Goal: Task Accomplishment & Management: Complete application form

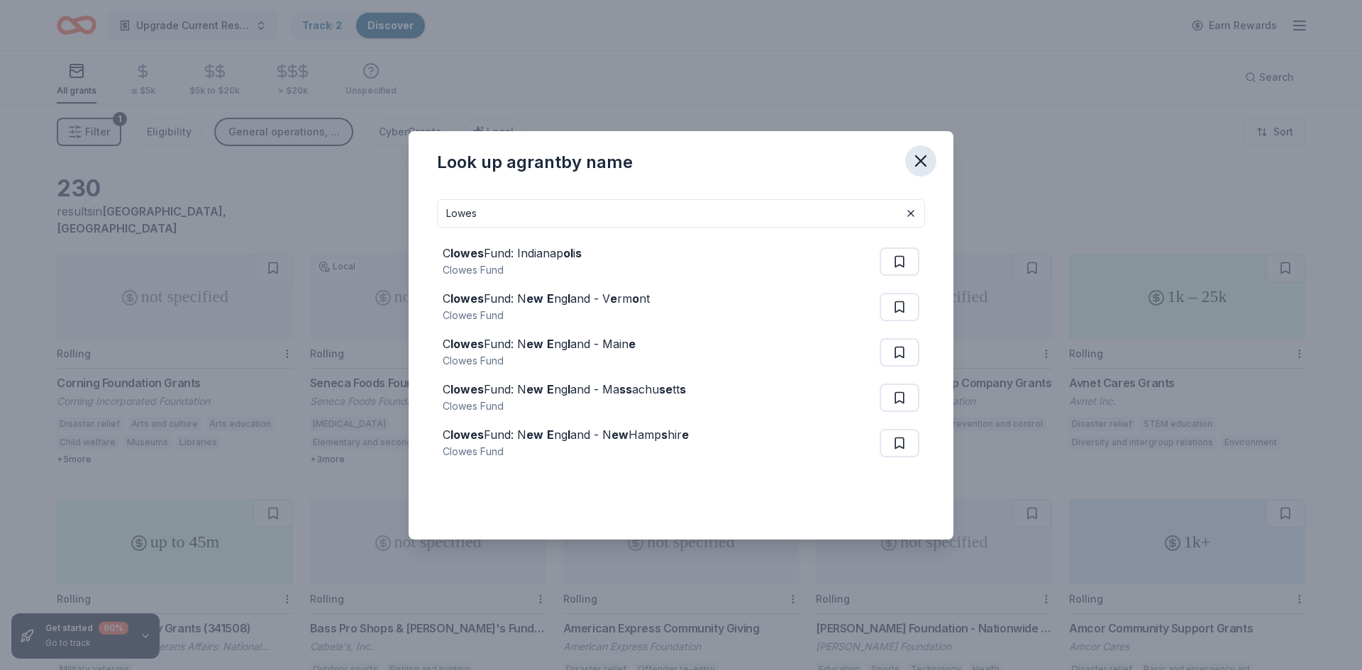
click at [920, 154] on icon "button" at bounding box center [921, 161] width 20 height 20
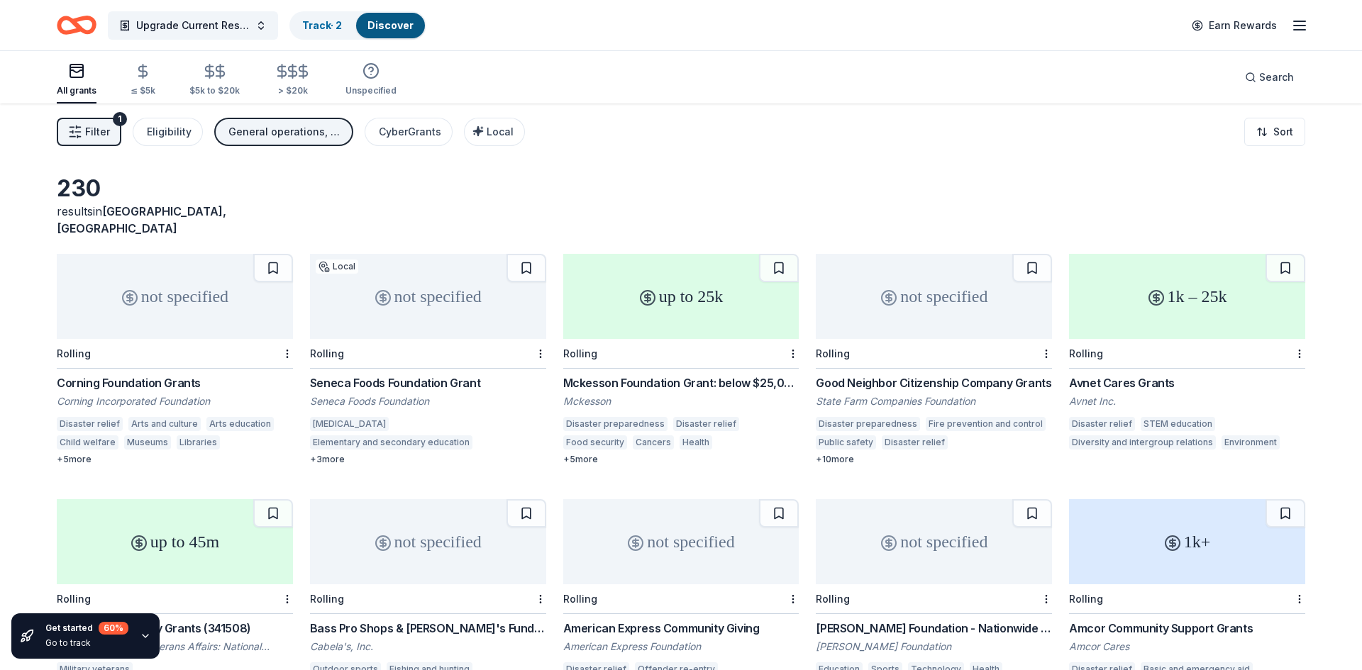
click at [86, 27] on icon "Home" at bounding box center [77, 25] width 40 height 33
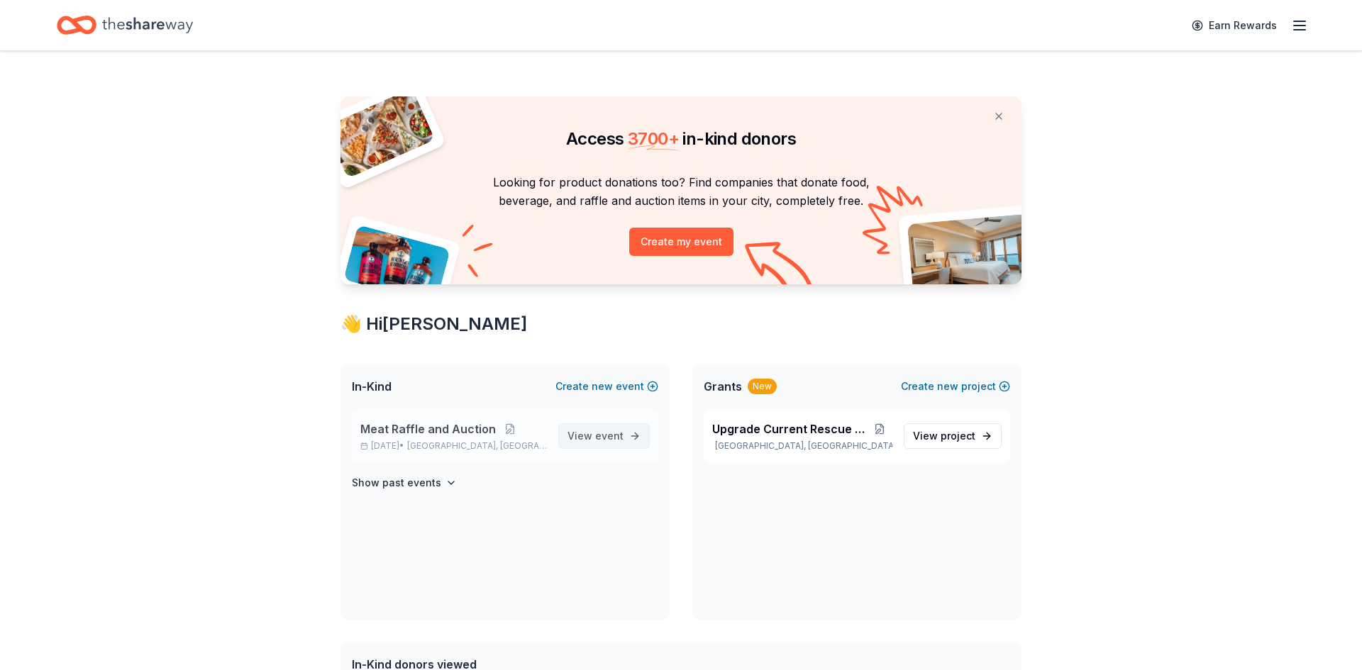
click at [603, 443] on span "View event" at bounding box center [596, 436] width 56 height 17
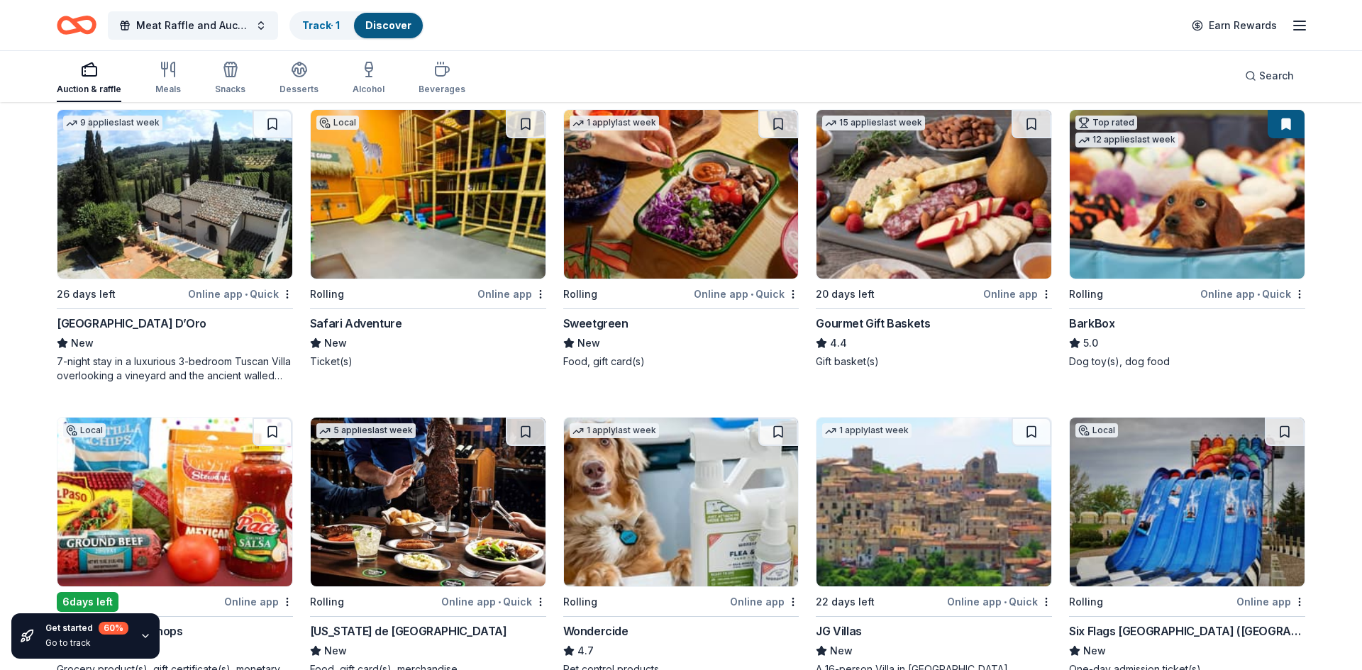
scroll to position [1060, 0]
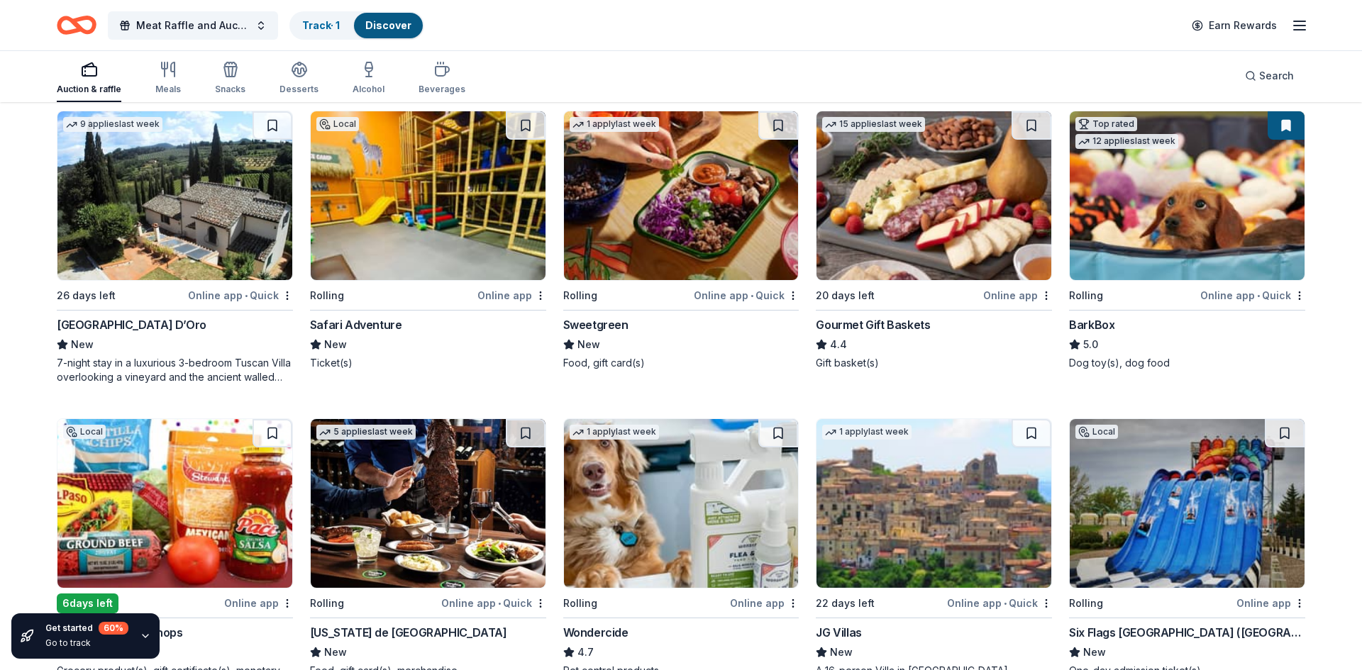
click at [924, 213] on img at bounding box center [934, 195] width 235 height 169
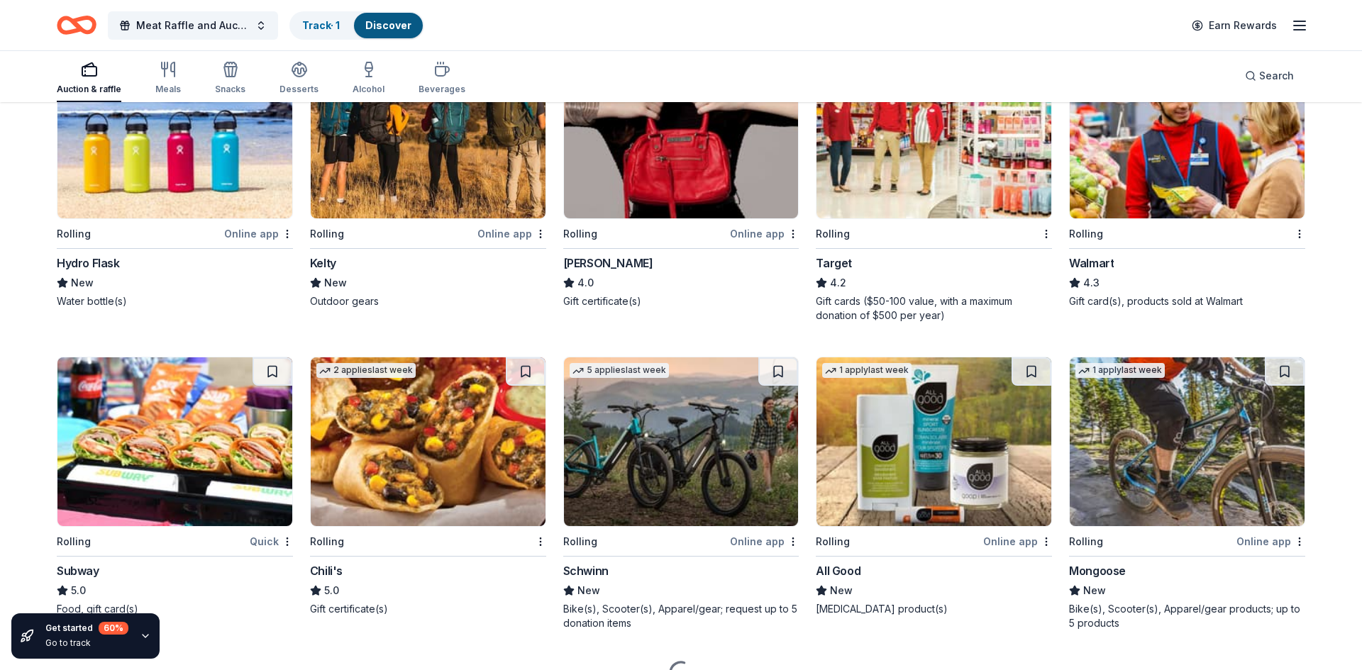
scroll to position [5664, 0]
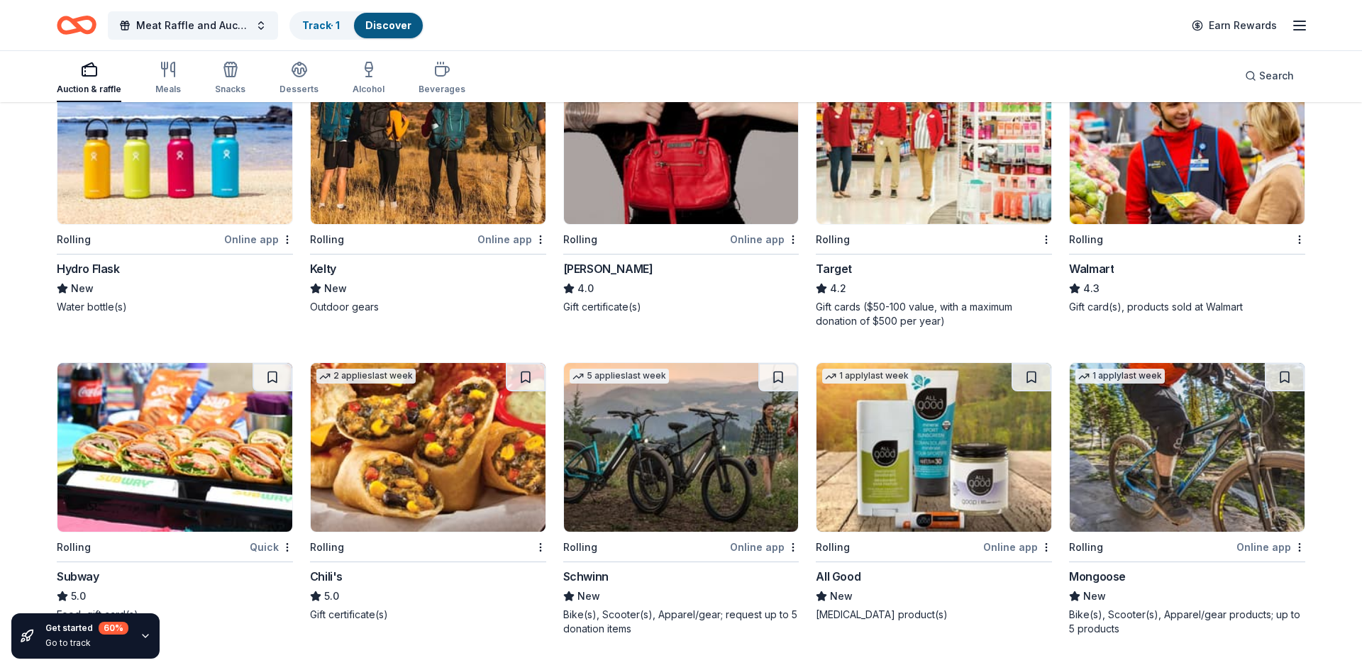
click at [919, 150] on img at bounding box center [934, 139] width 235 height 169
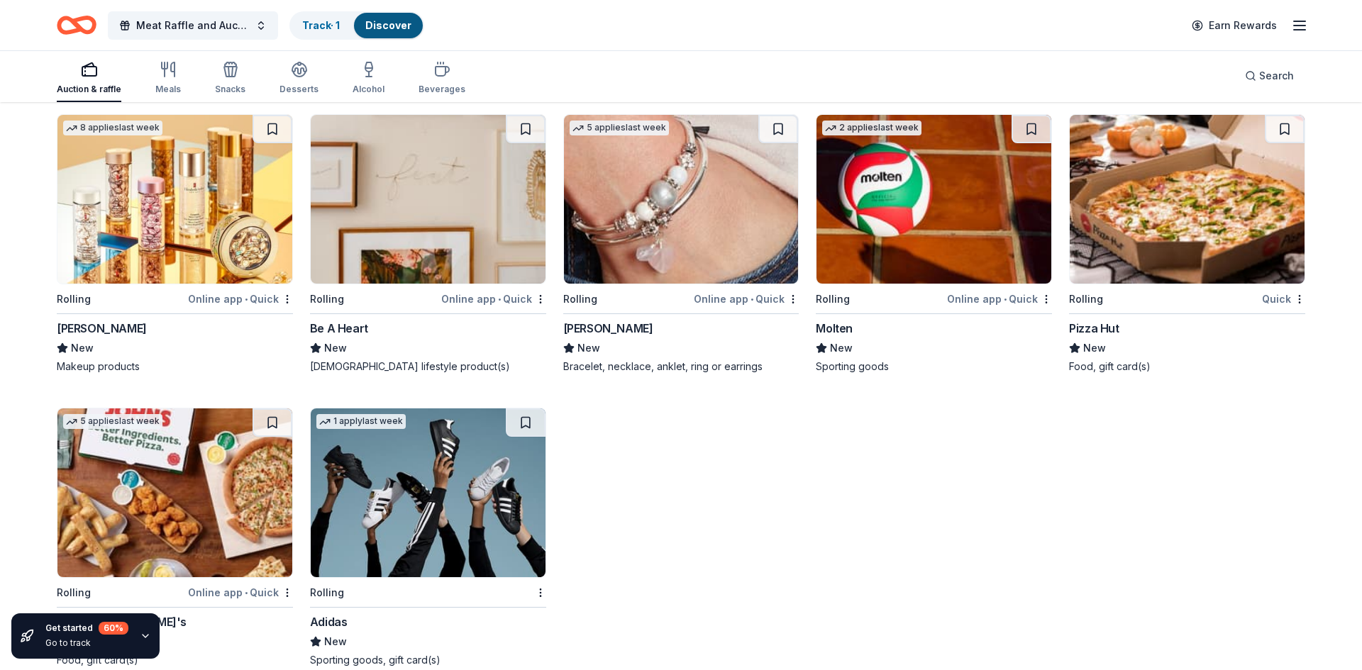
scroll to position [8931, 0]
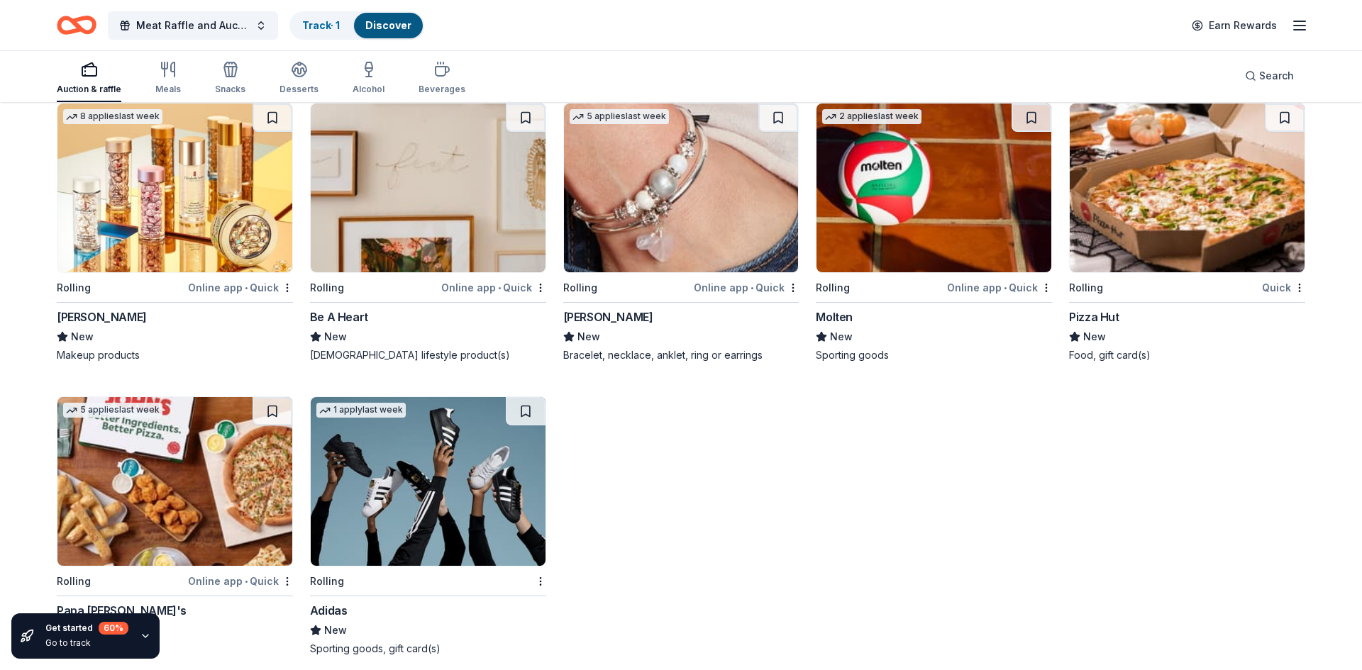
click at [420, 419] on img at bounding box center [428, 481] width 235 height 169
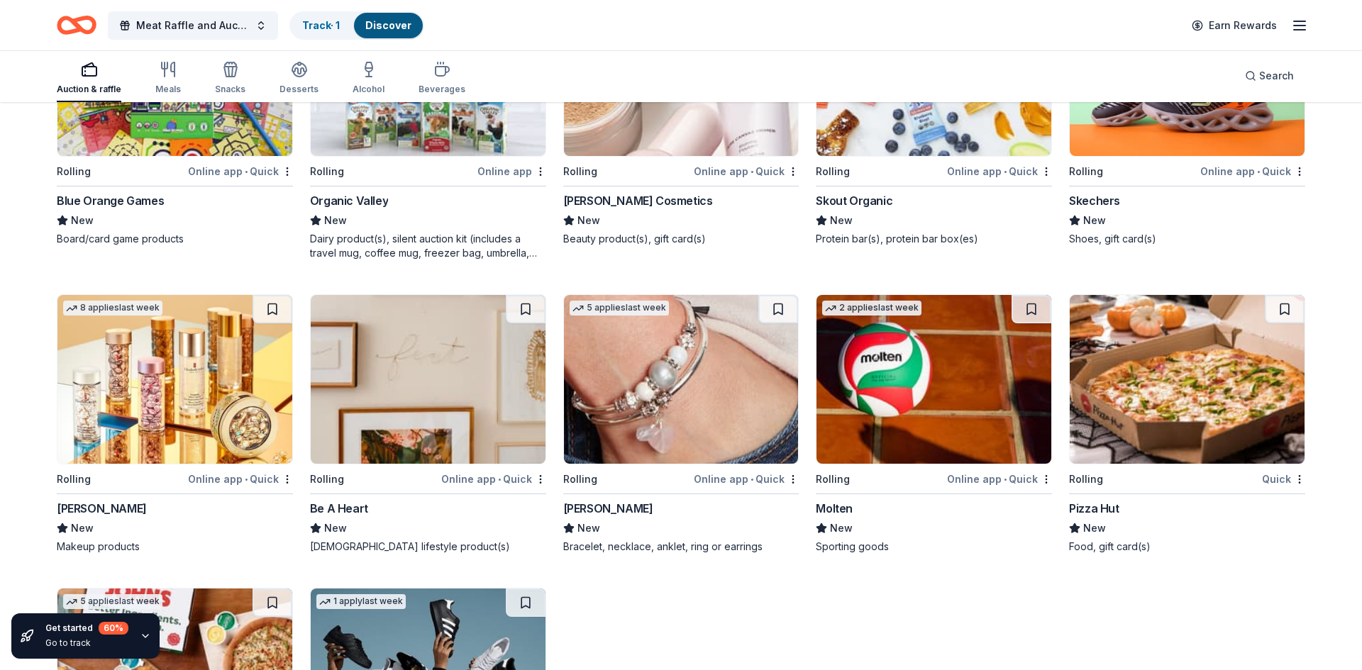
scroll to position [8738, 0]
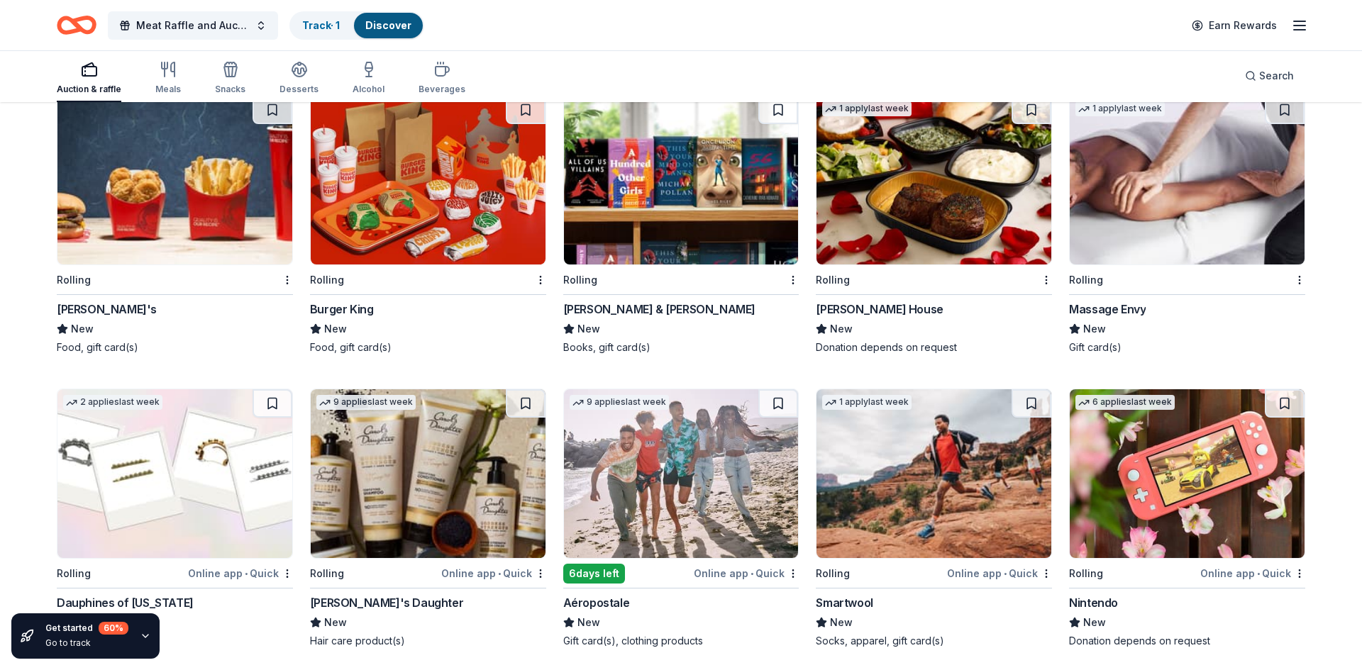
scroll to position [8038, 0]
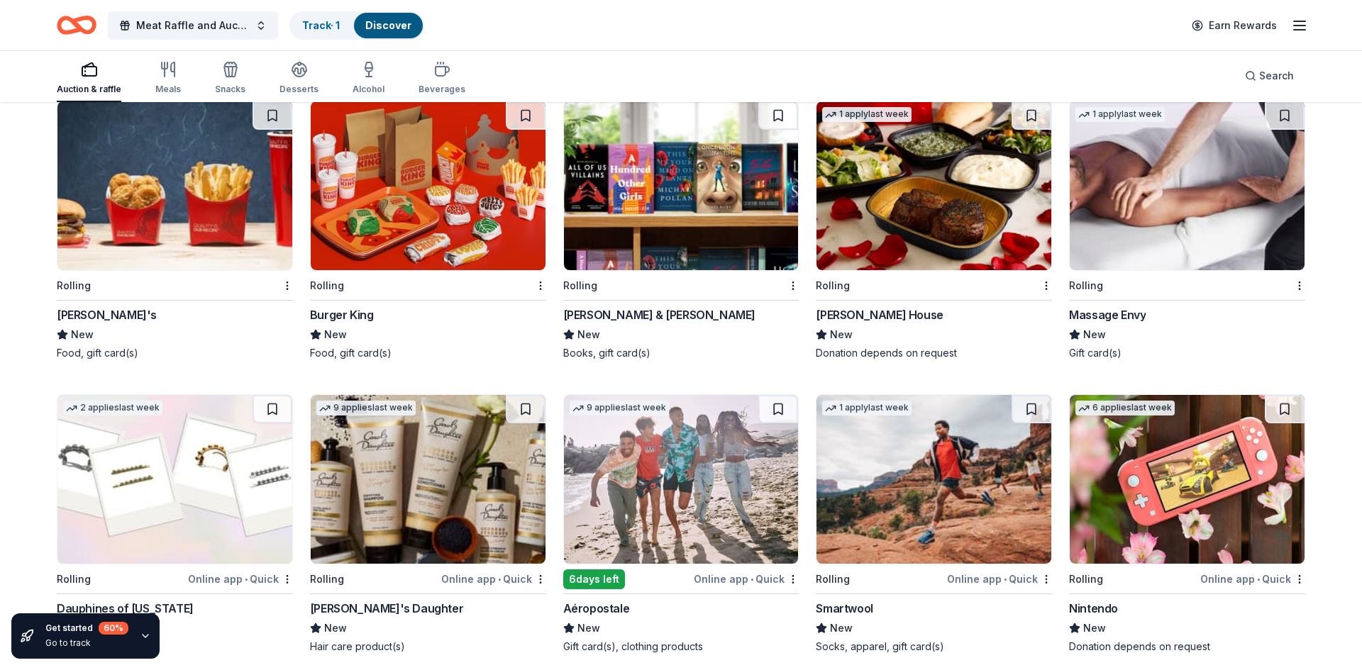
click at [1210, 175] on img at bounding box center [1187, 185] width 235 height 169
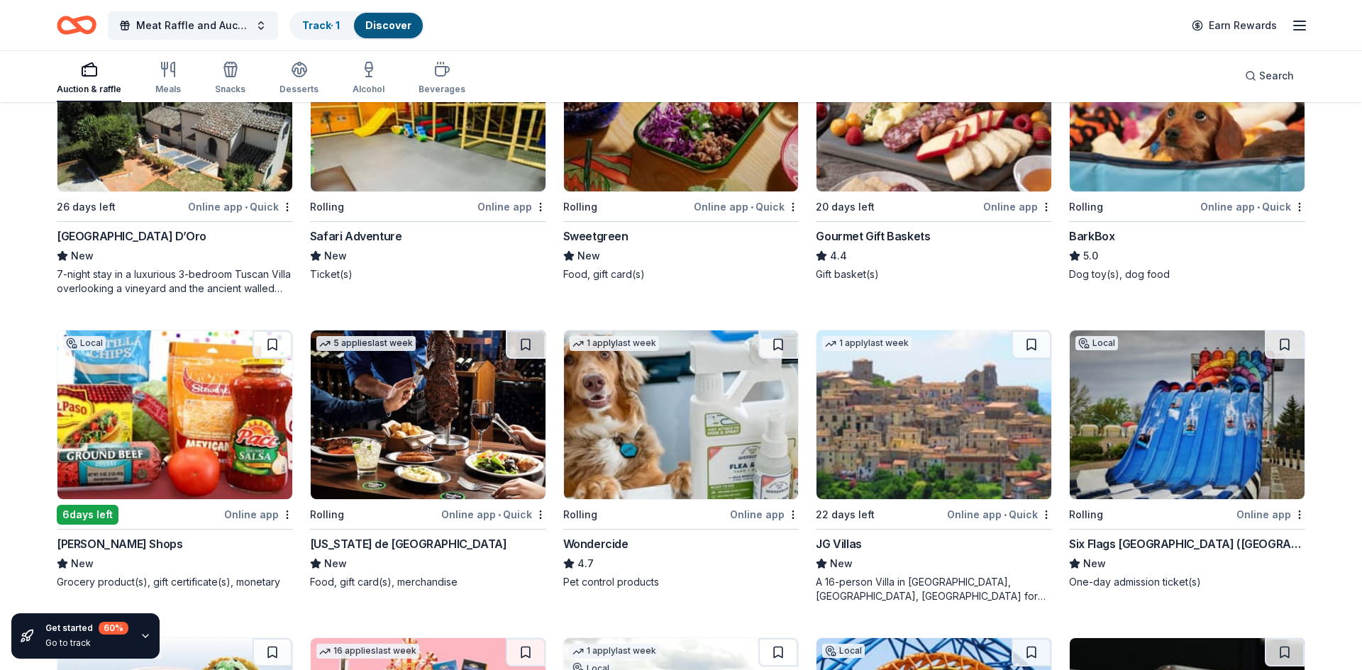
scroll to position [1155, 0]
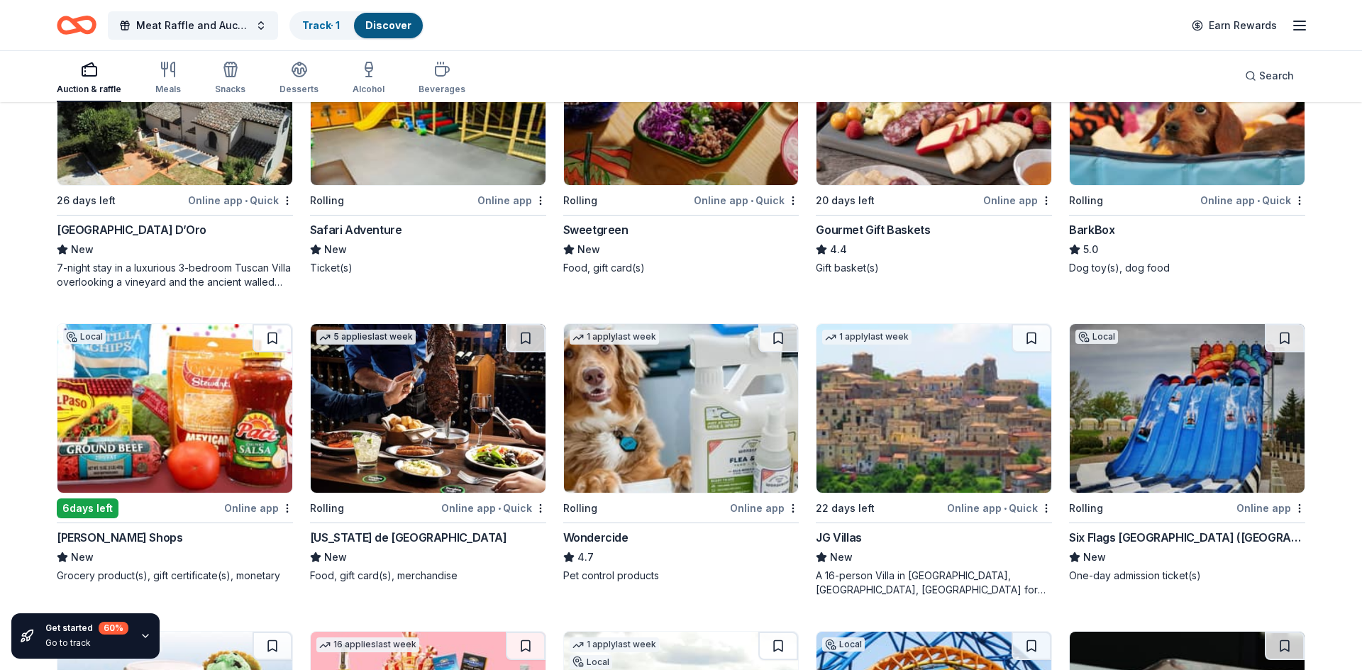
click at [405, 407] on img at bounding box center [428, 408] width 235 height 169
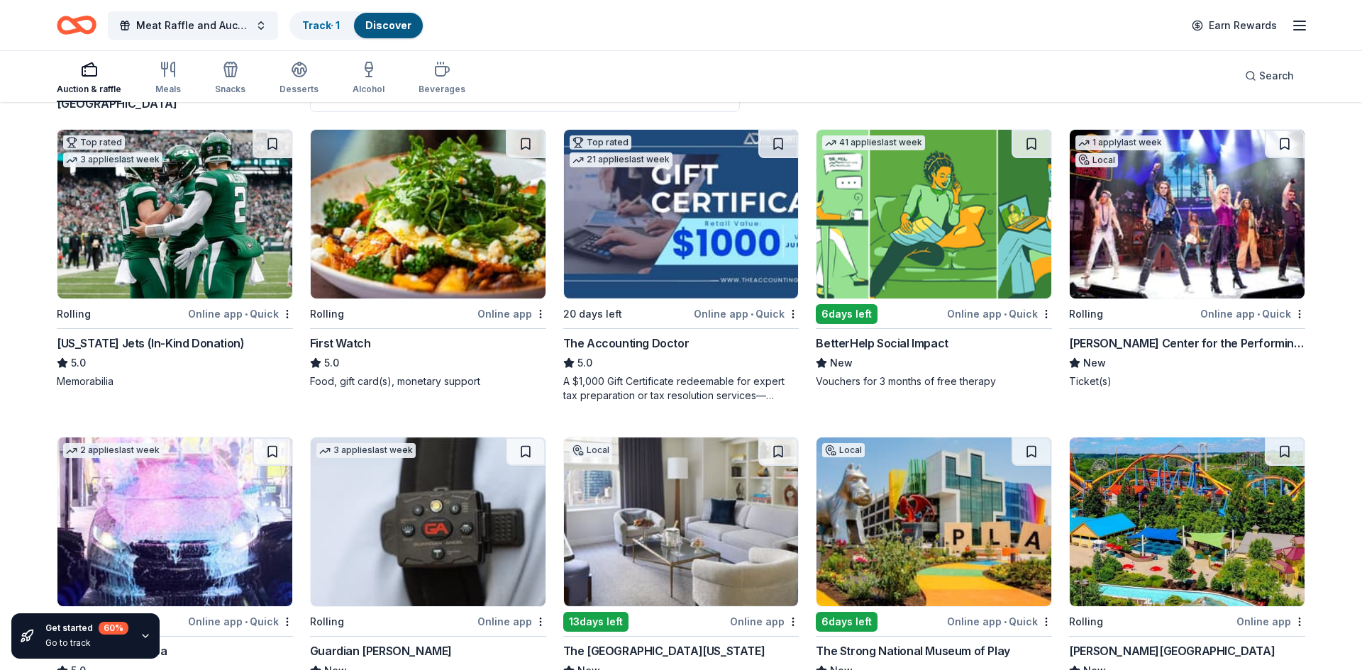
scroll to position [134, 0]
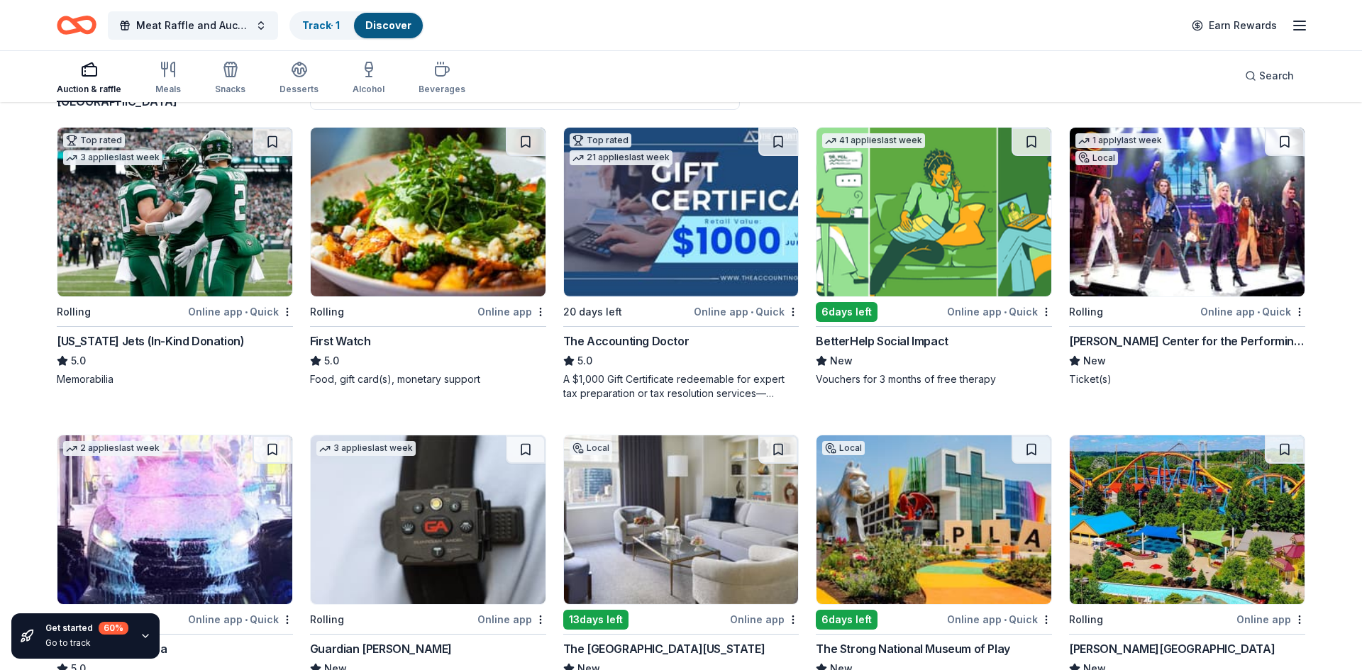
click at [94, 496] on img at bounding box center [174, 520] width 235 height 169
click at [930, 206] on img at bounding box center [934, 212] width 235 height 169
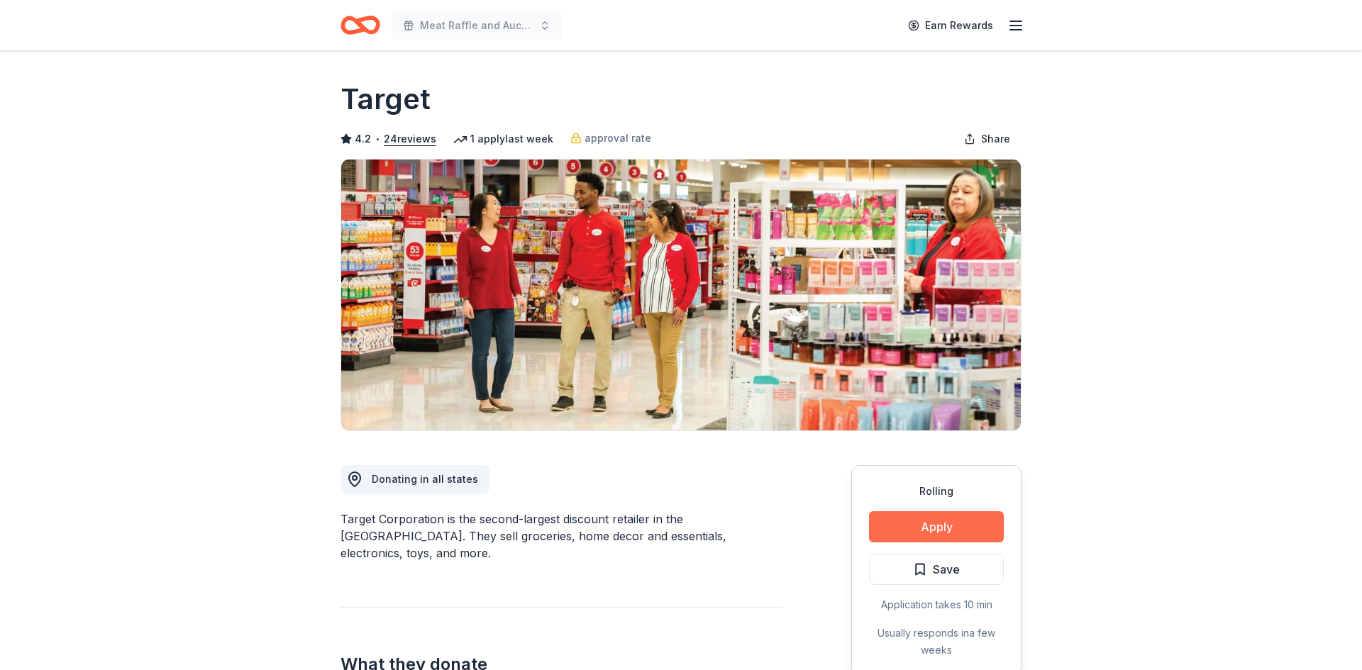
click at [905, 529] on button "Apply" at bounding box center [936, 527] width 135 height 31
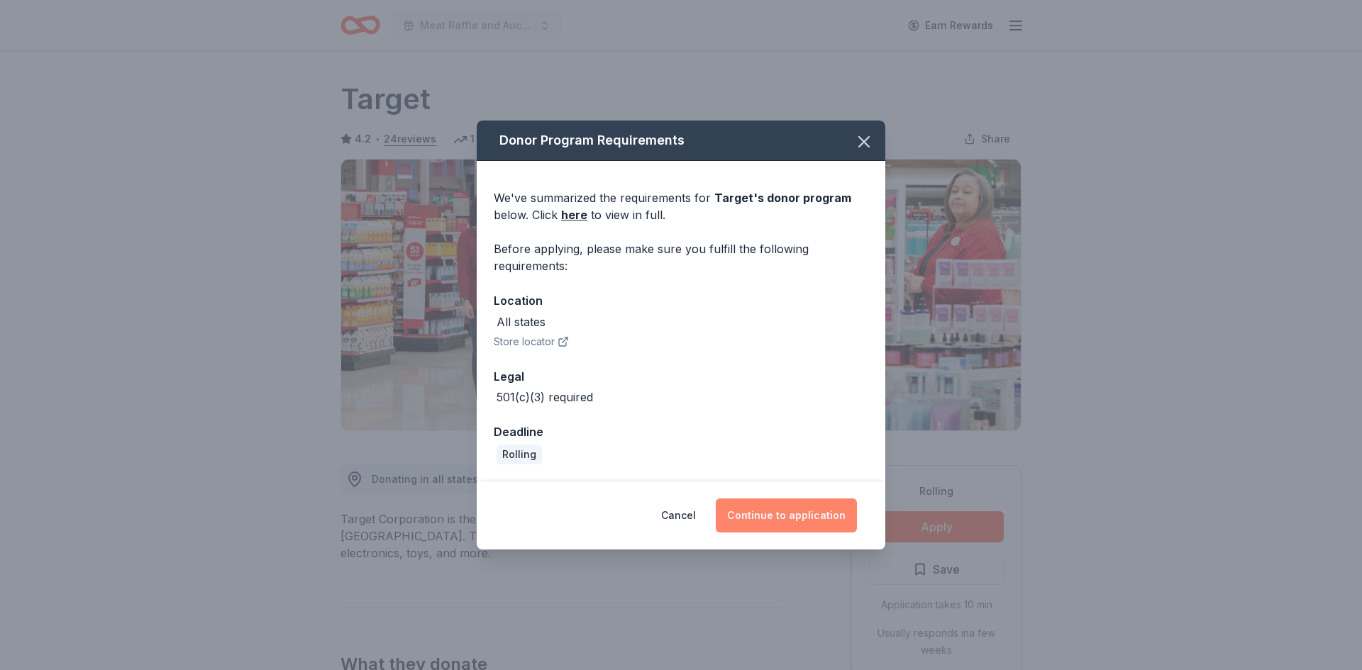
click at [838, 524] on button "Continue to application" at bounding box center [786, 516] width 141 height 34
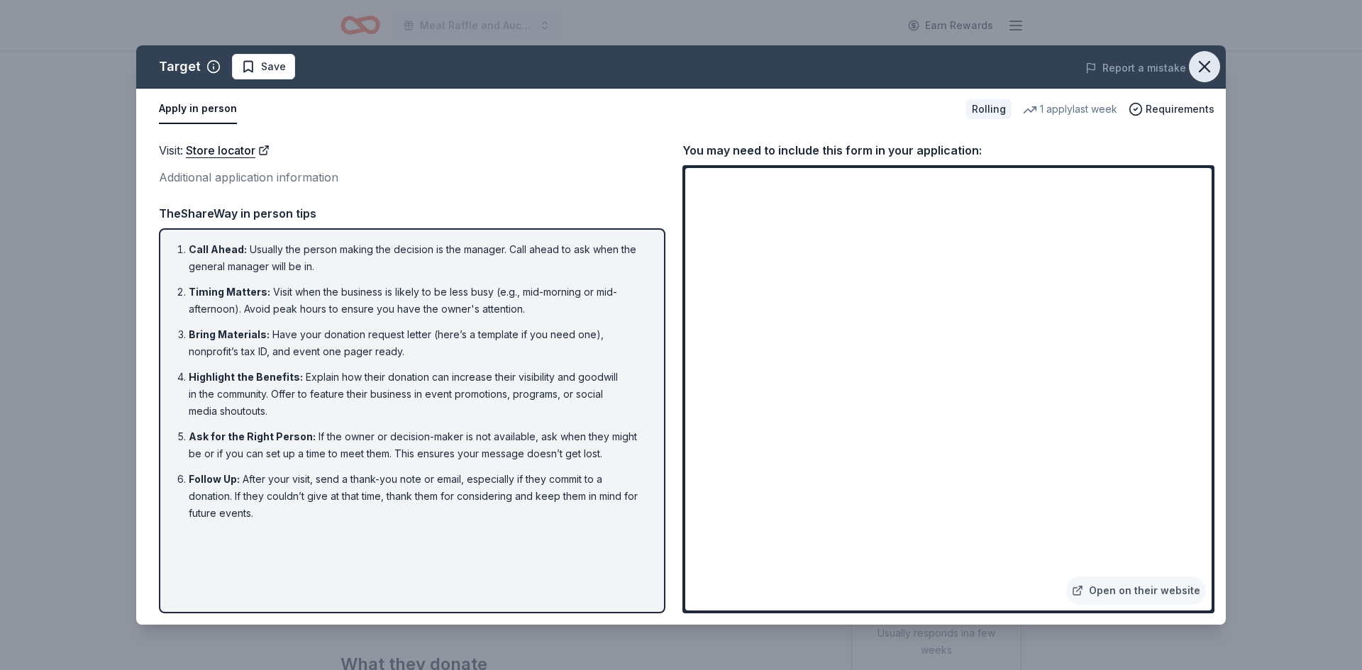
click at [1205, 60] on icon "button" at bounding box center [1205, 67] width 20 height 20
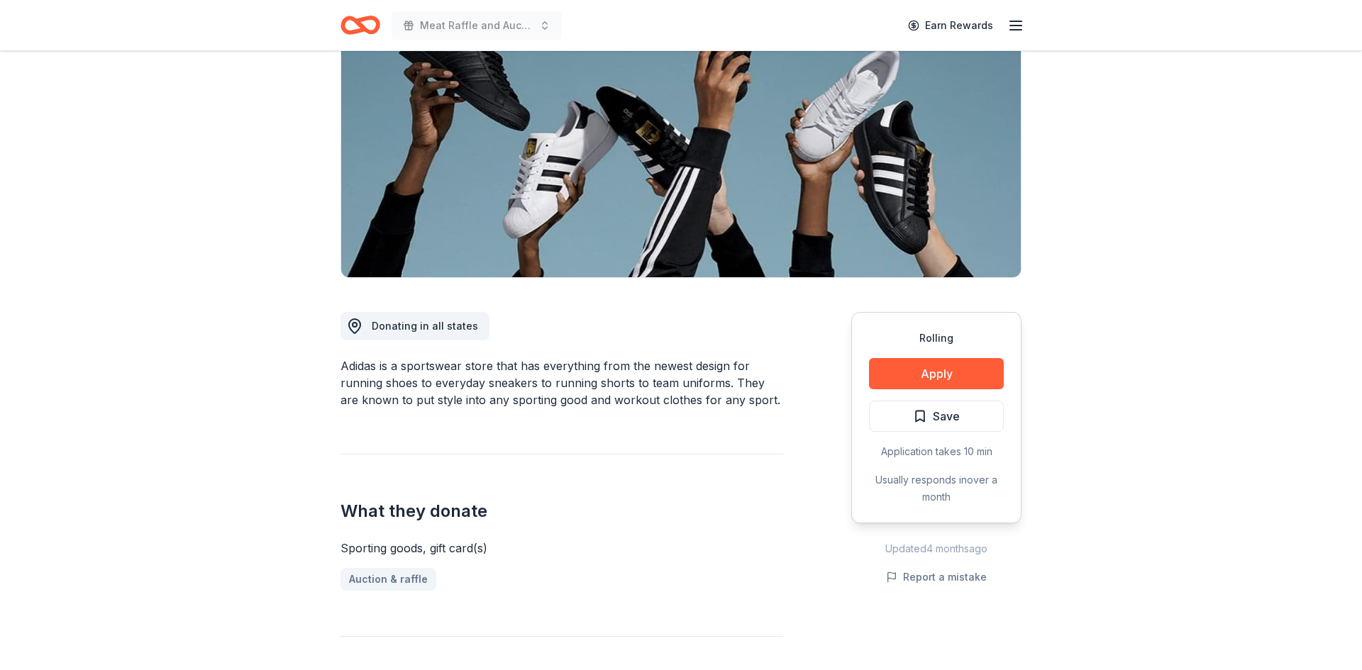
scroll to position [170, 0]
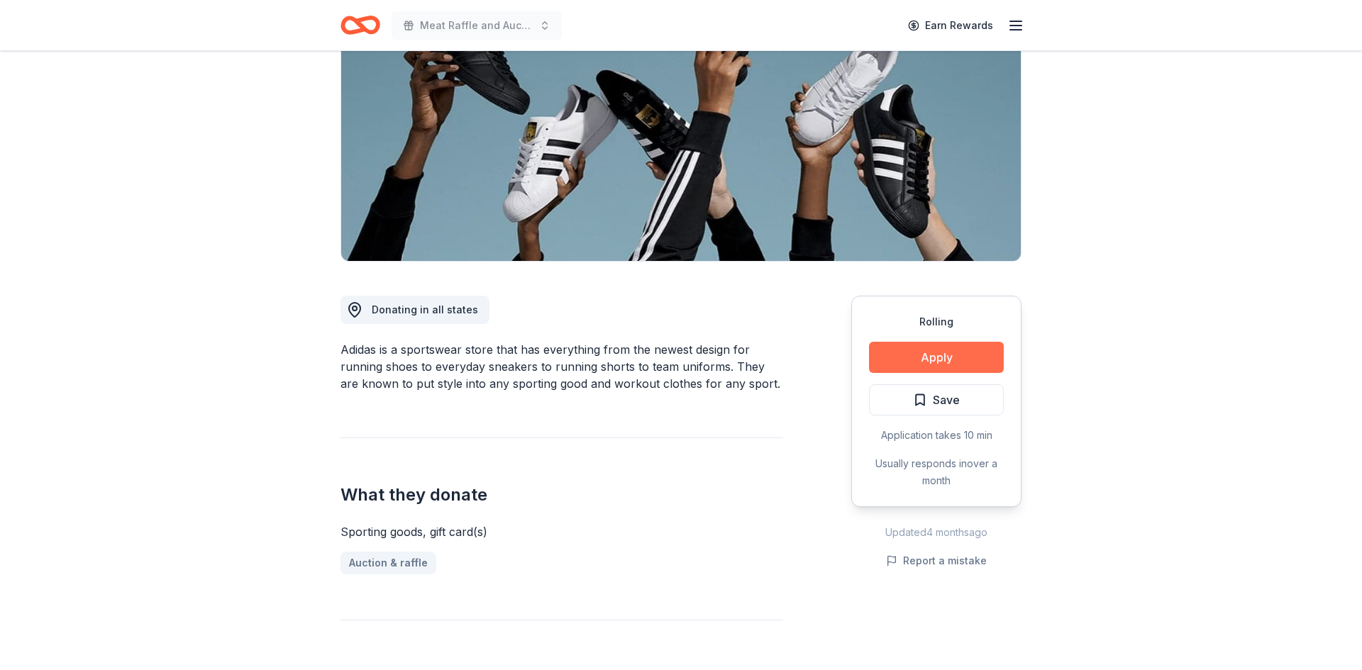
click at [967, 366] on button "Apply" at bounding box center [936, 357] width 135 height 31
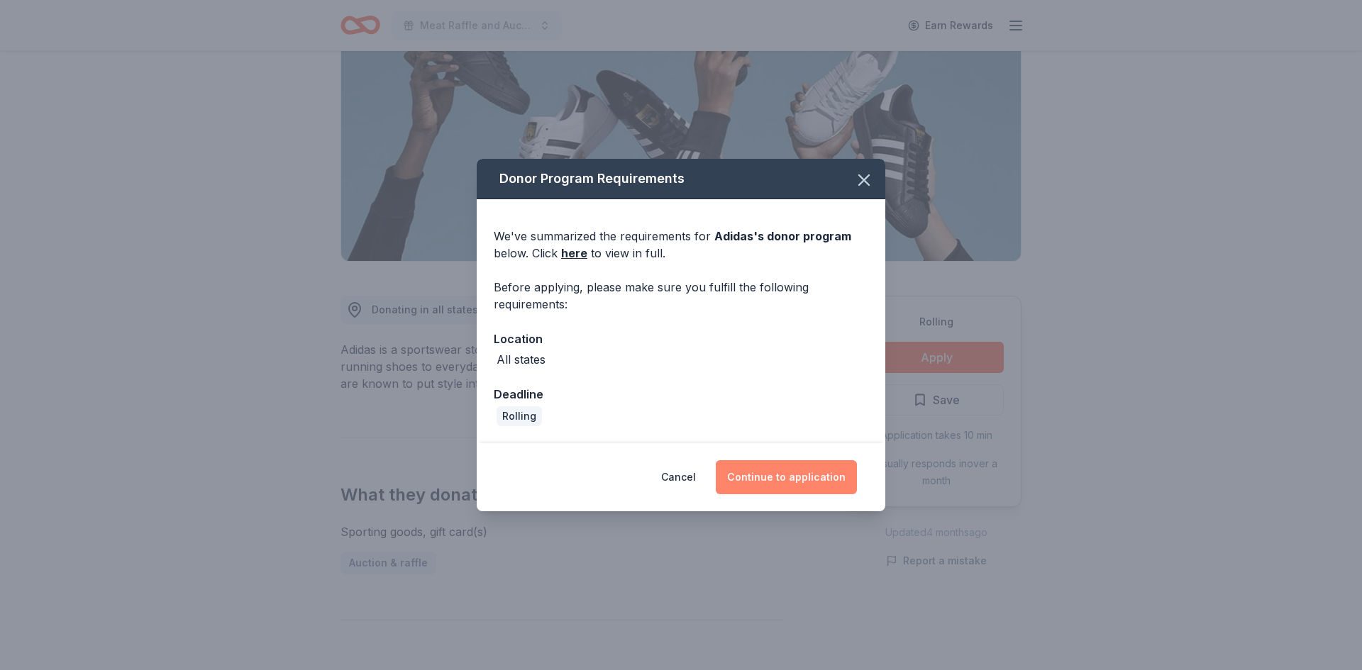
click at [818, 477] on button "Continue to application" at bounding box center [786, 477] width 141 height 34
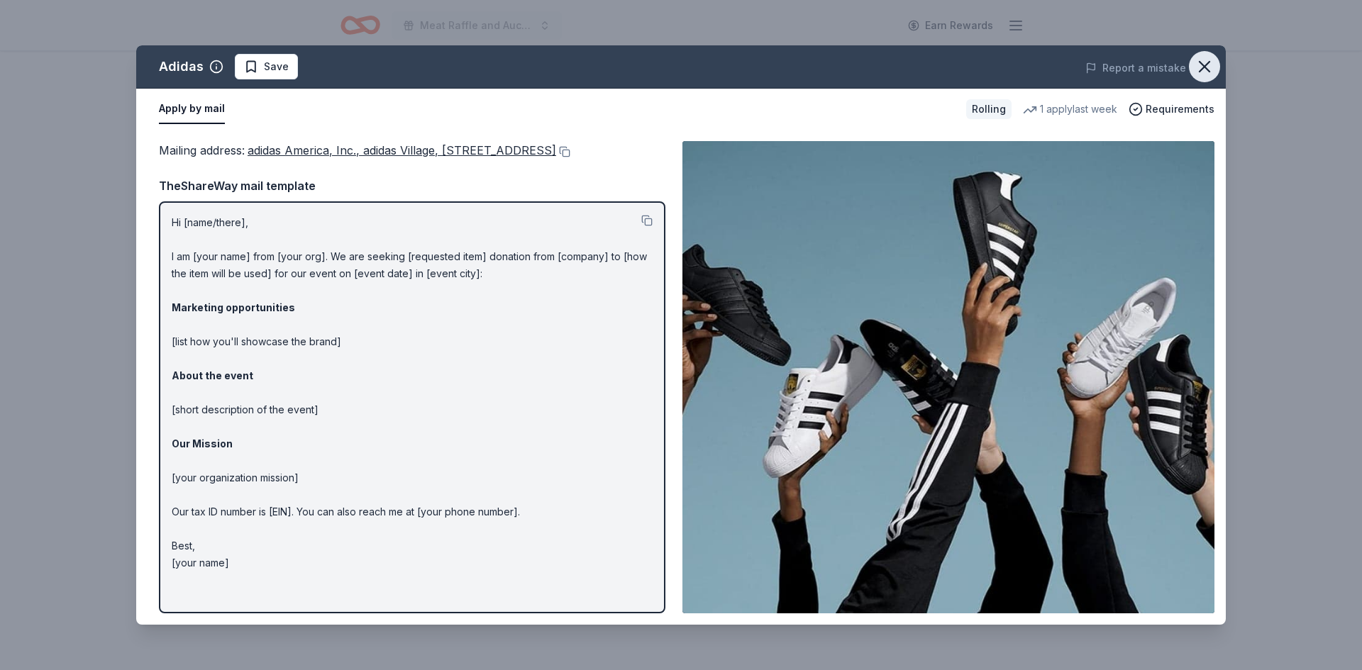
click at [1201, 73] on icon "button" at bounding box center [1205, 67] width 20 height 20
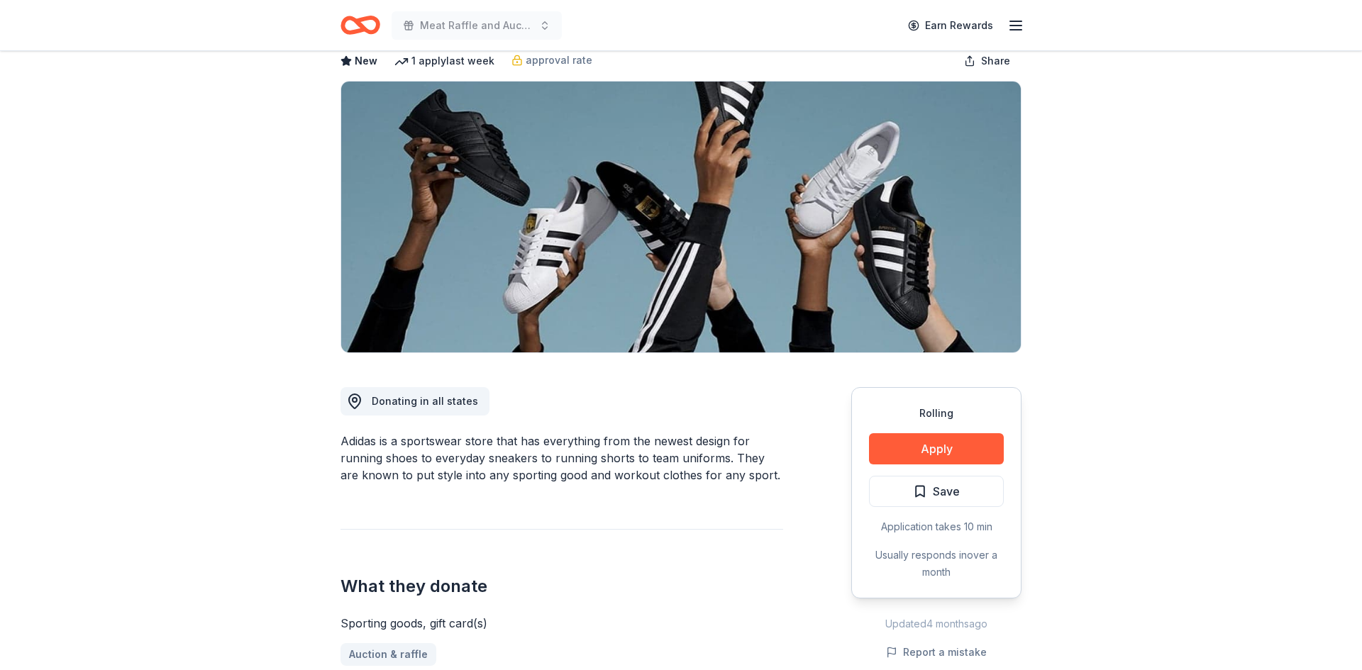
scroll to position [0, 0]
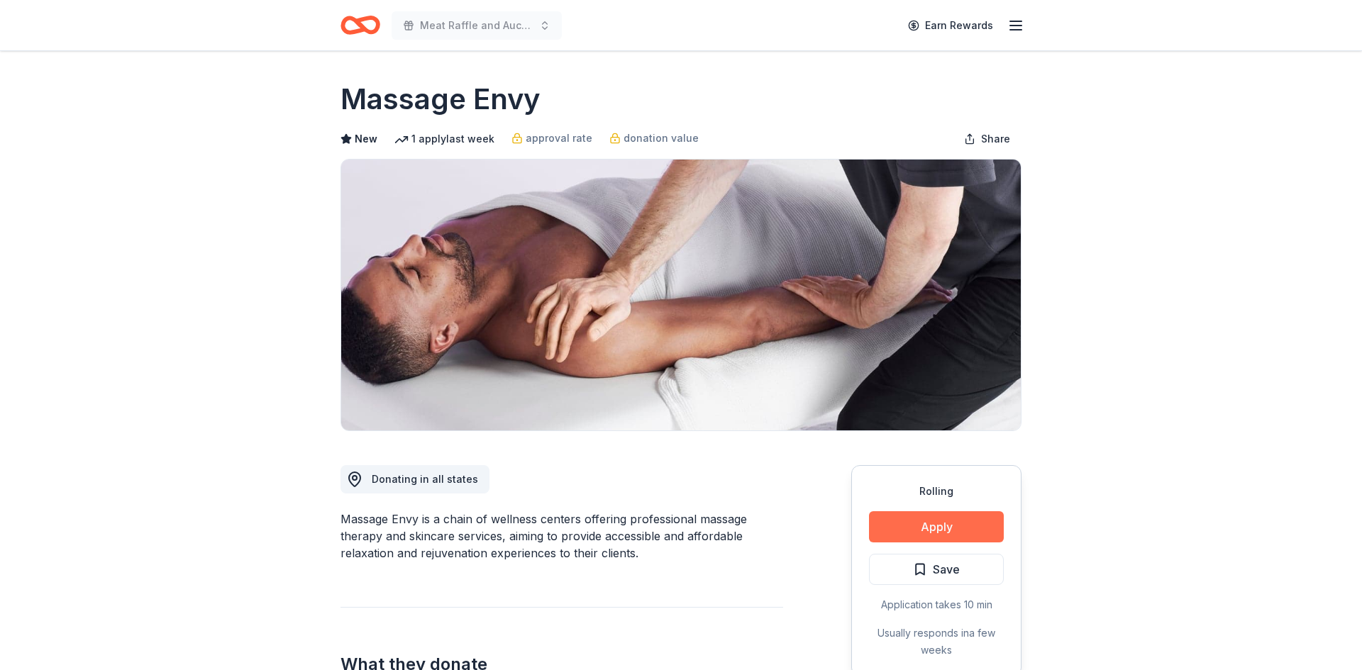
click at [936, 527] on button "Apply" at bounding box center [936, 527] width 135 height 31
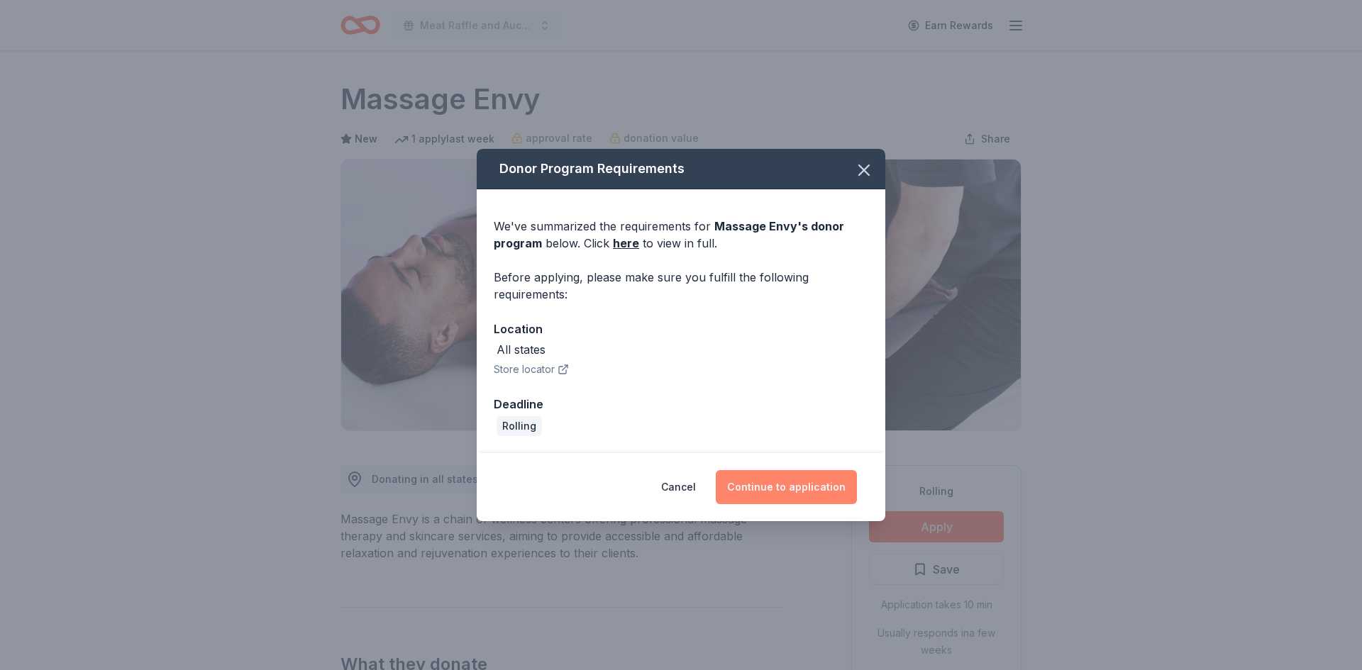
click at [786, 473] on button "Continue to application" at bounding box center [786, 487] width 141 height 34
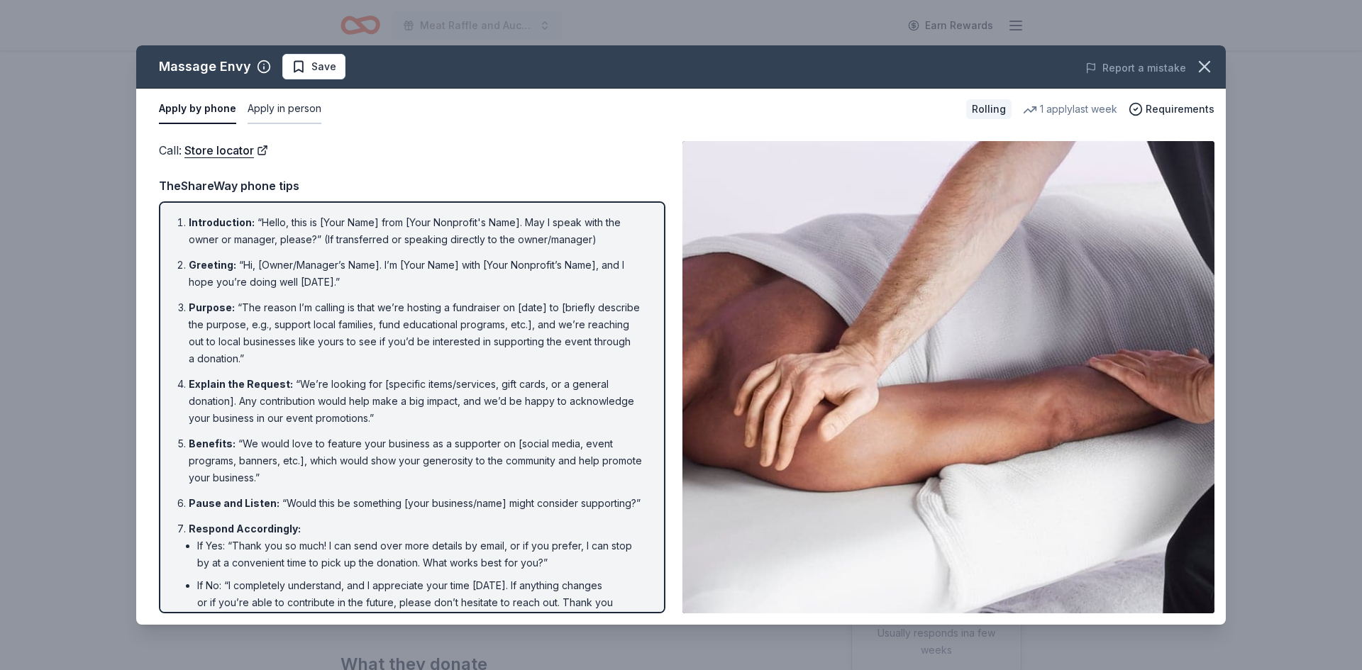
click at [286, 112] on button "Apply in person" at bounding box center [285, 109] width 74 height 30
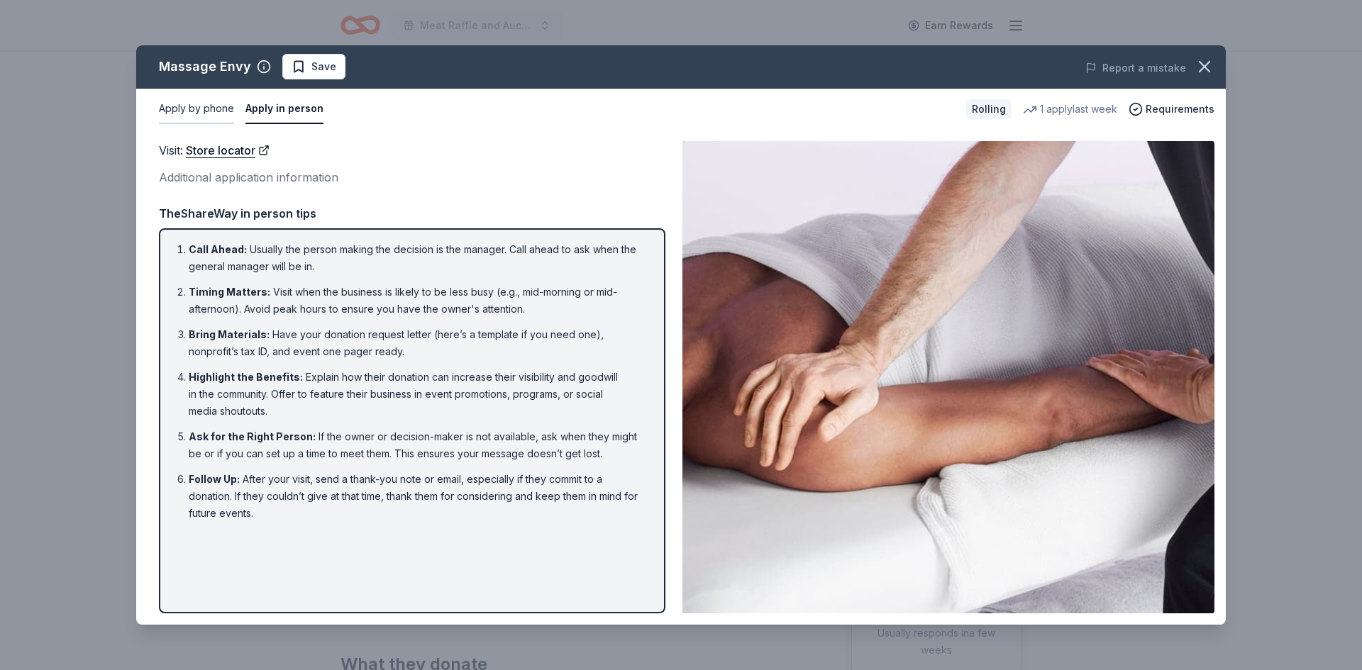
click at [196, 114] on button "Apply by phone" at bounding box center [196, 109] width 75 height 30
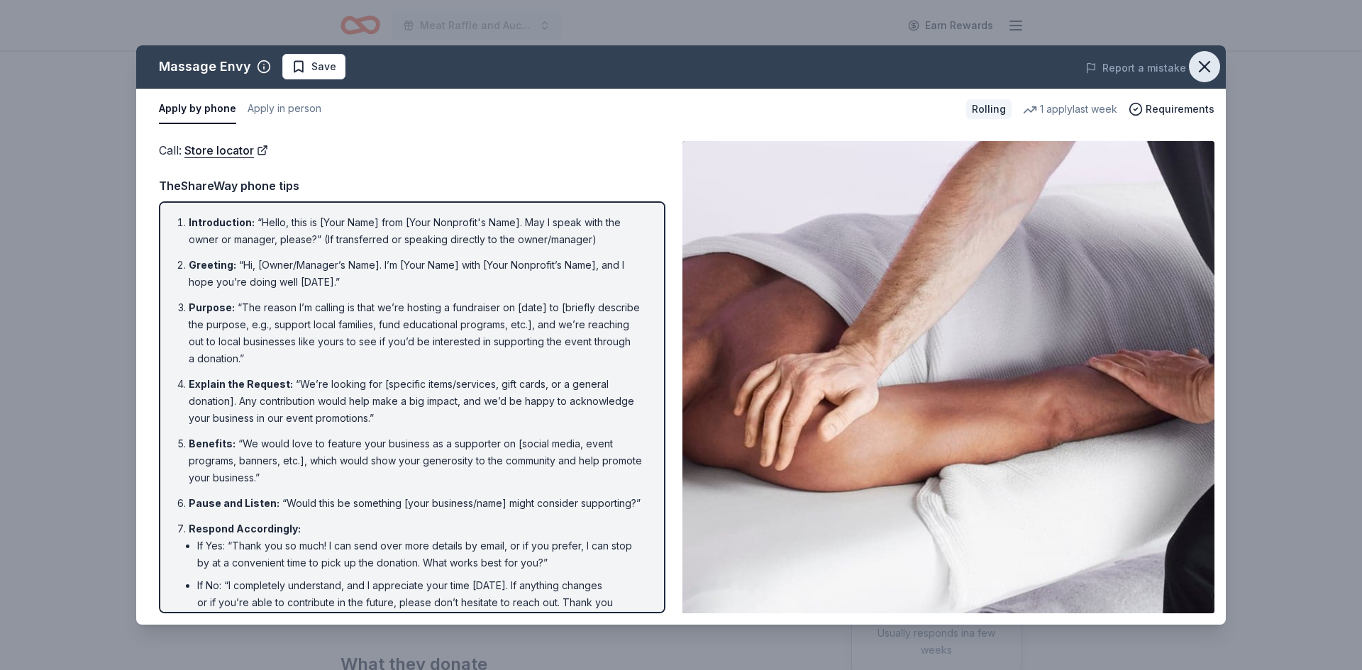
click at [1212, 62] on icon "button" at bounding box center [1205, 67] width 20 height 20
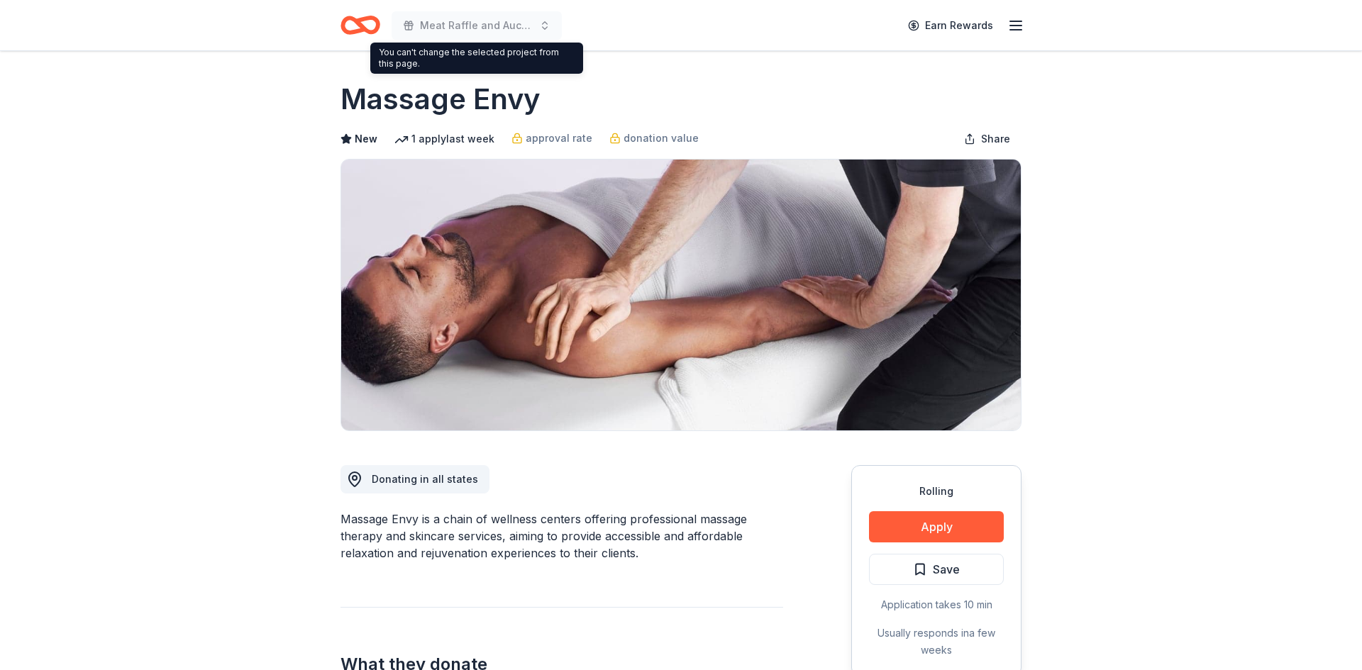
click at [367, 23] on icon "Home" at bounding box center [361, 25] width 40 height 33
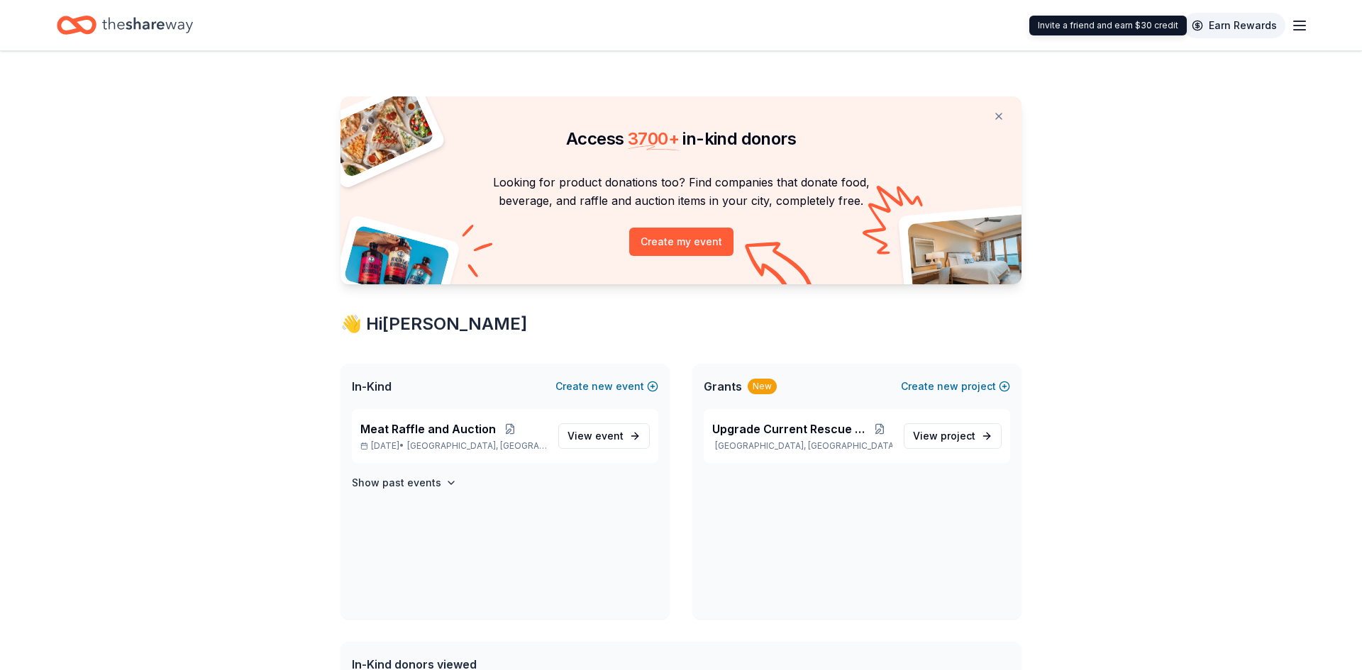
click at [1234, 33] on link "Earn Rewards" at bounding box center [1234, 26] width 102 height 26
click at [622, 440] on span "event" at bounding box center [609, 436] width 28 height 12
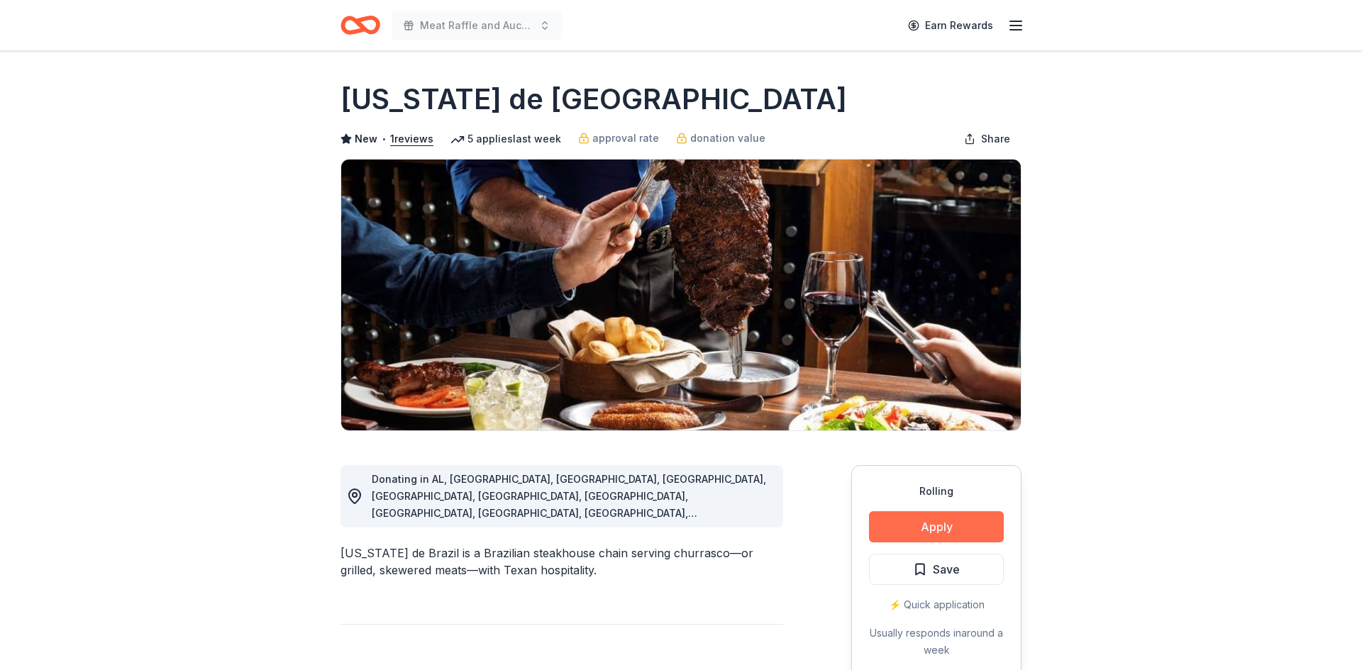
click at [939, 516] on button "Apply" at bounding box center [936, 527] width 135 height 31
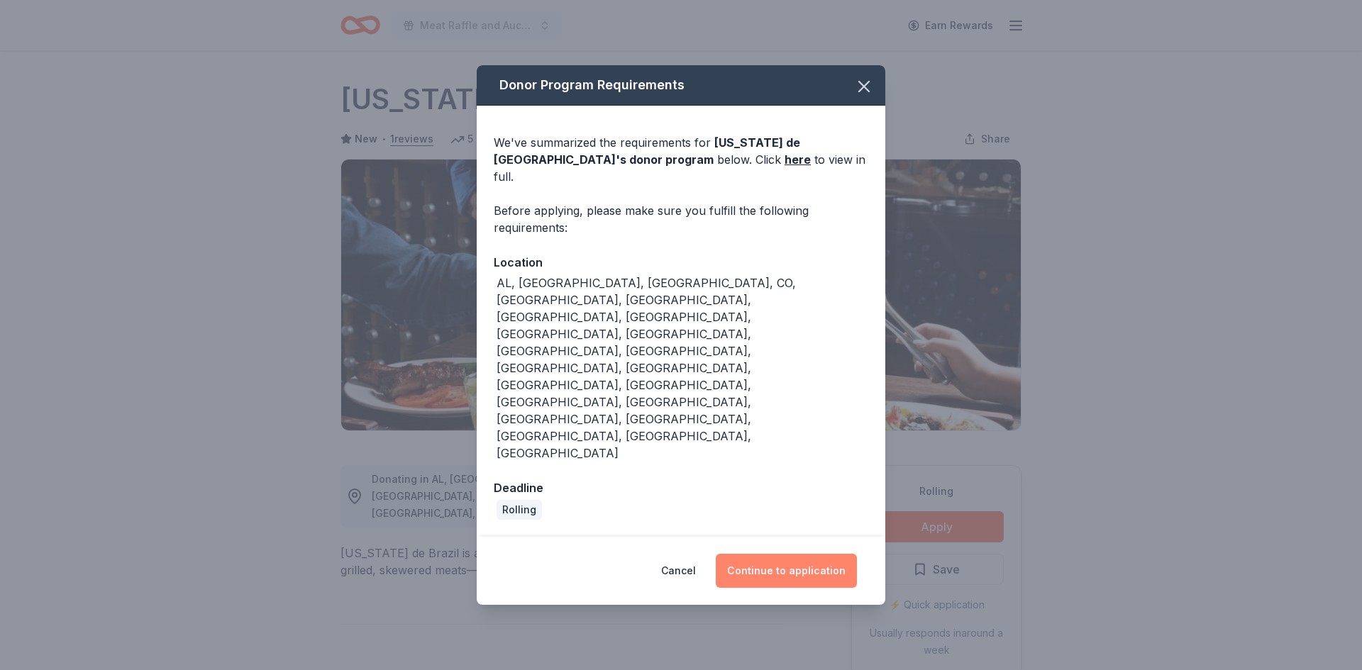
click at [782, 554] on button "Continue to application" at bounding box center [786, 571] width 141 height 34
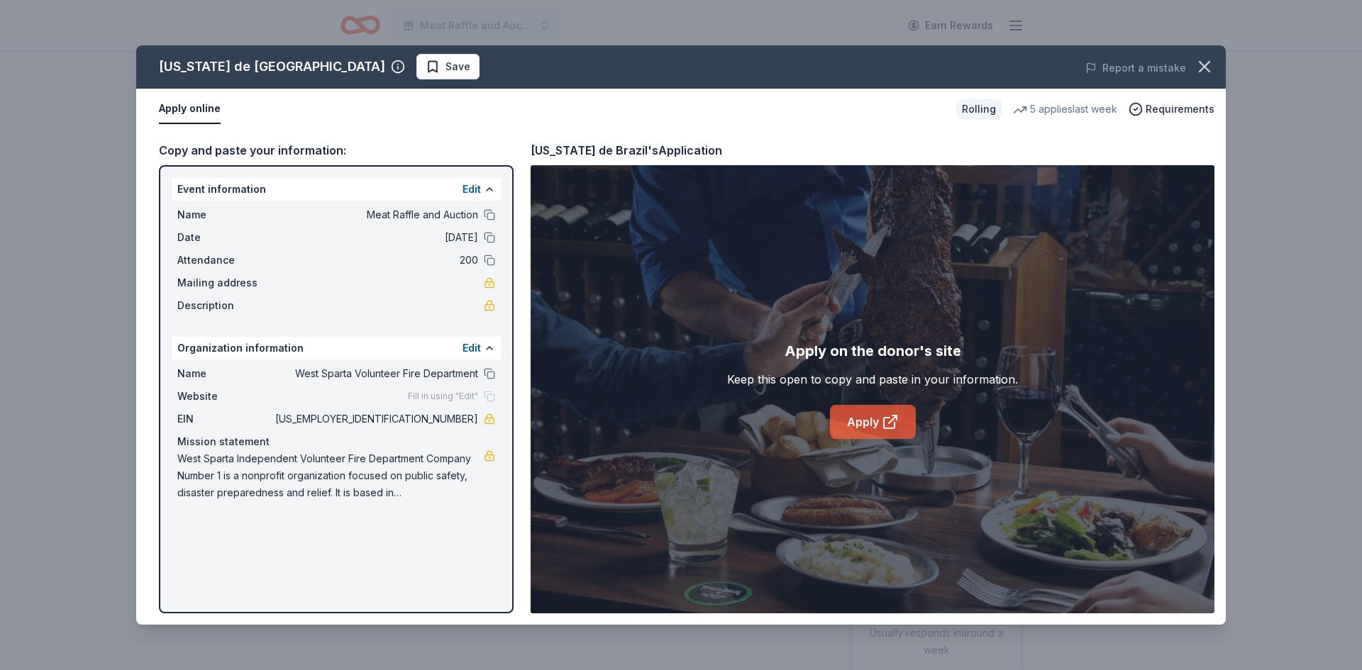
click at [868, 424] on link "Apply" at bounding box center [873, 422] width 86 height 34
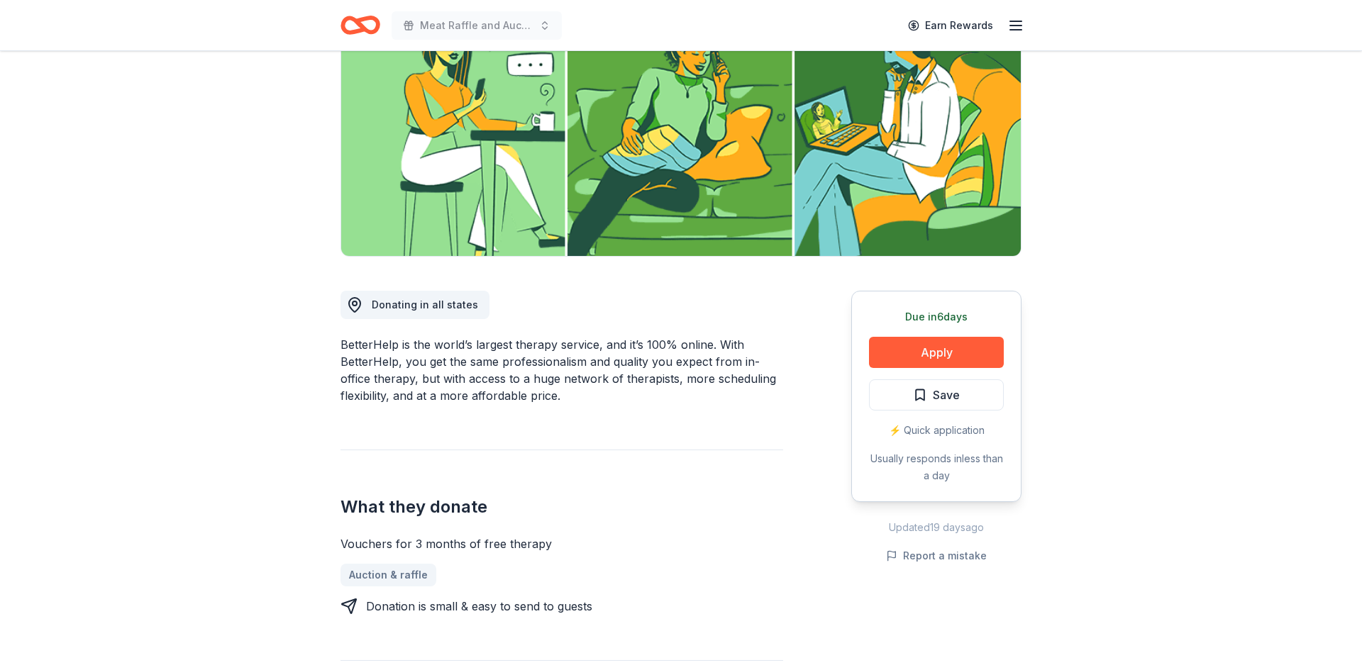
scroll to position [175, 0]
click at [928, 355] on button "Apply" at bounding box center [936, 351] width 135 height 31
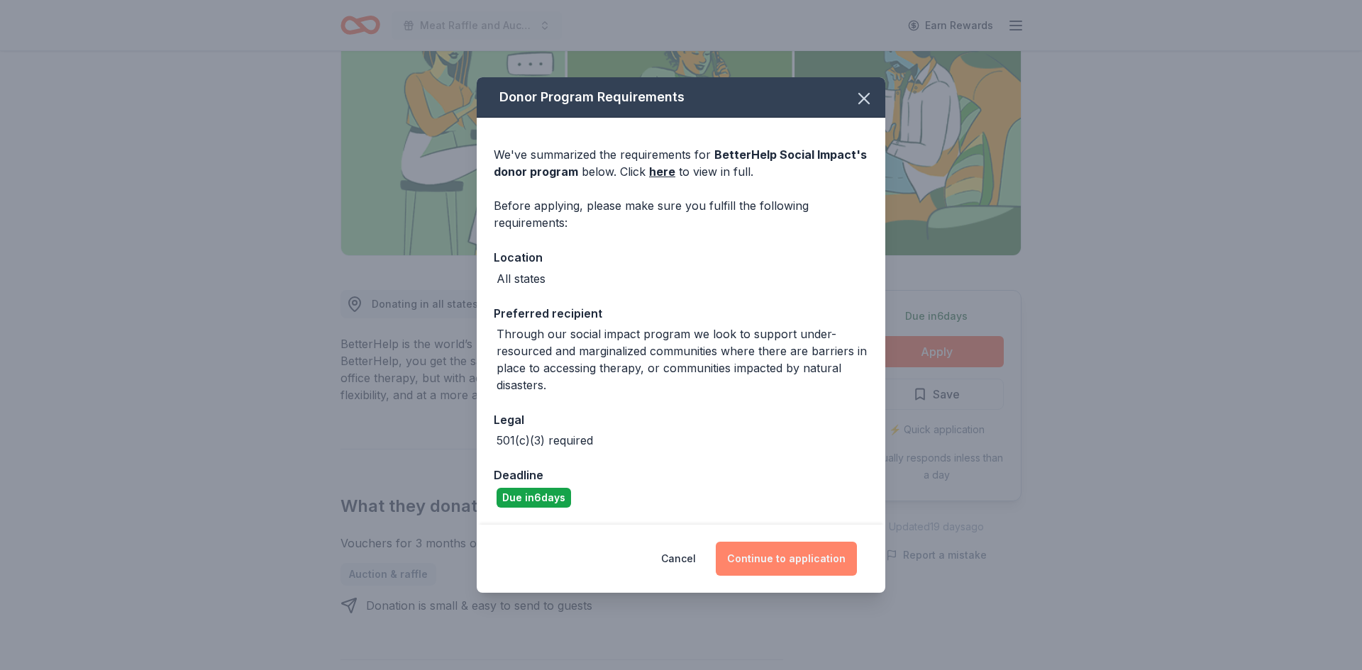
click at [779, 546] on button "Continue to application" at bounding box center [786, 559] width 141 height 34
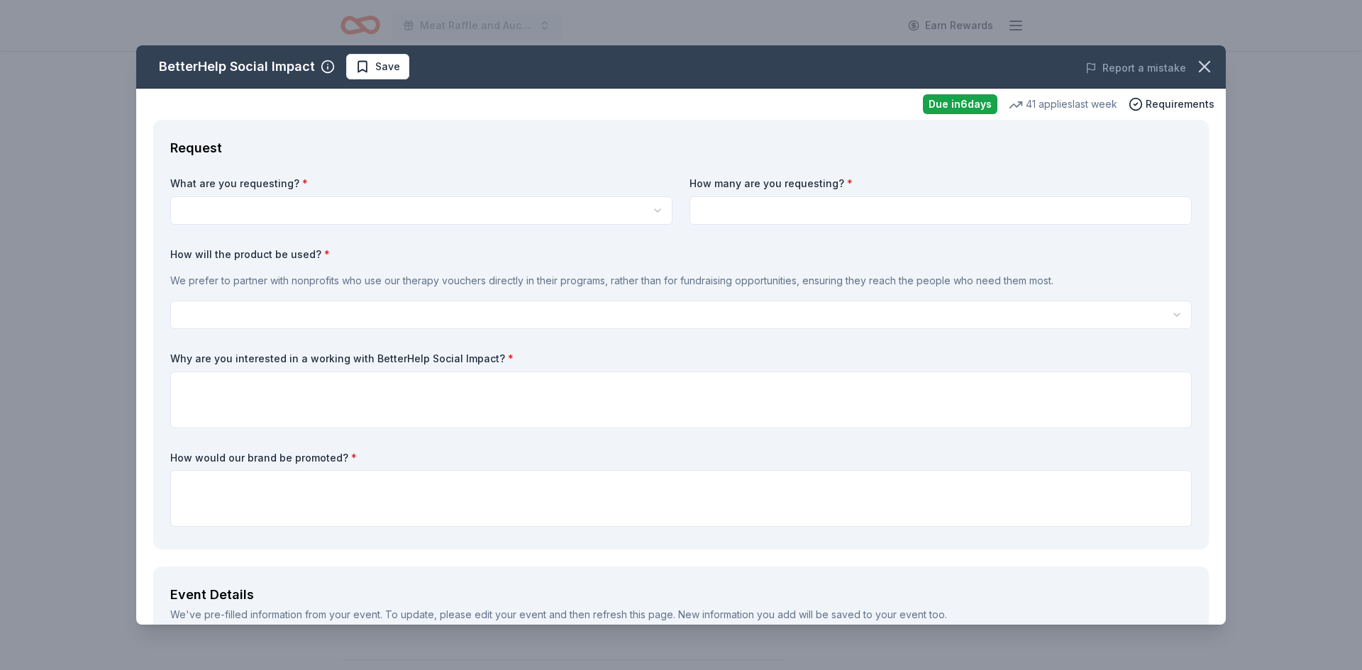
click at [354, 213] on html "Meat Raffle and Auction Earn Rewards Due in 6 days Share BetterHelp Social Impa…" at bounding box center [681, 160] width 1362 height 670
select select "Vouchers for 3 months of free therapy"
click at [753, 215] on input at bounding box center [941, 211] width 502 height 28
type input "1"
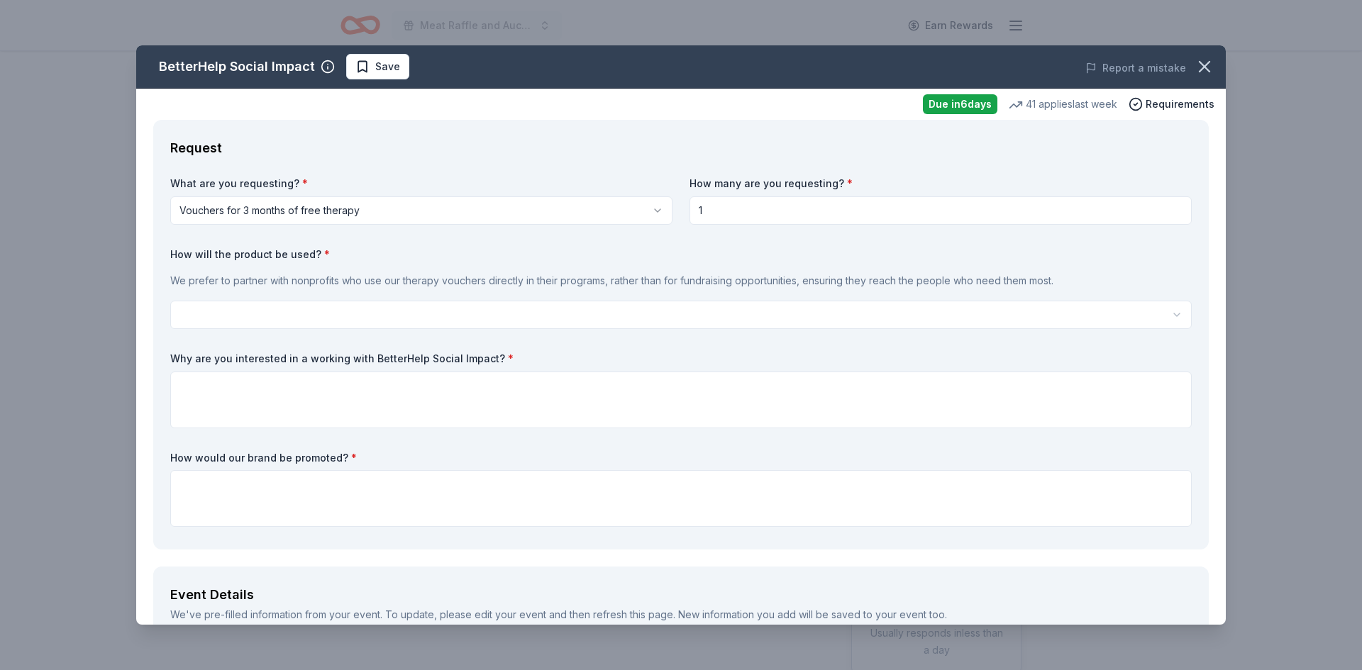
click at [445, 319] on html "Meat Raffle and Auction Earn Rewards Due in 6 days Share BetterHelp Social Impa…" at bounding box center [681, 335] width 1362 height 670
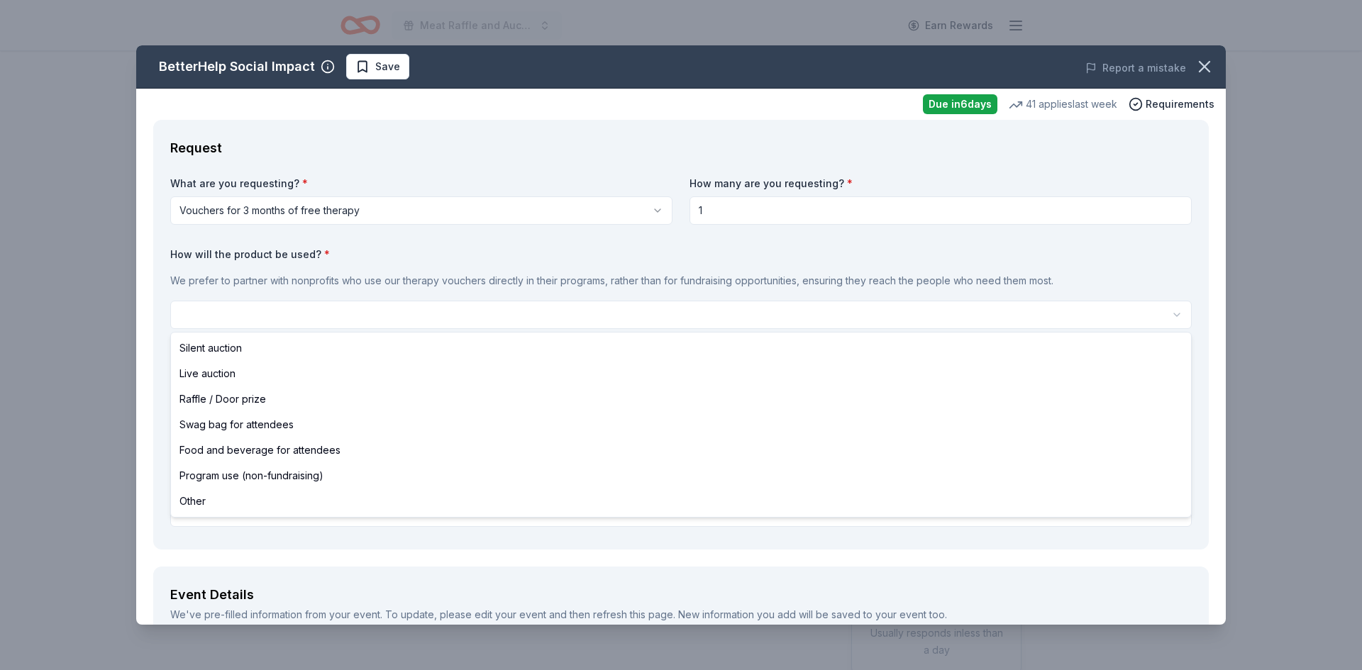
select select "liveAuction"
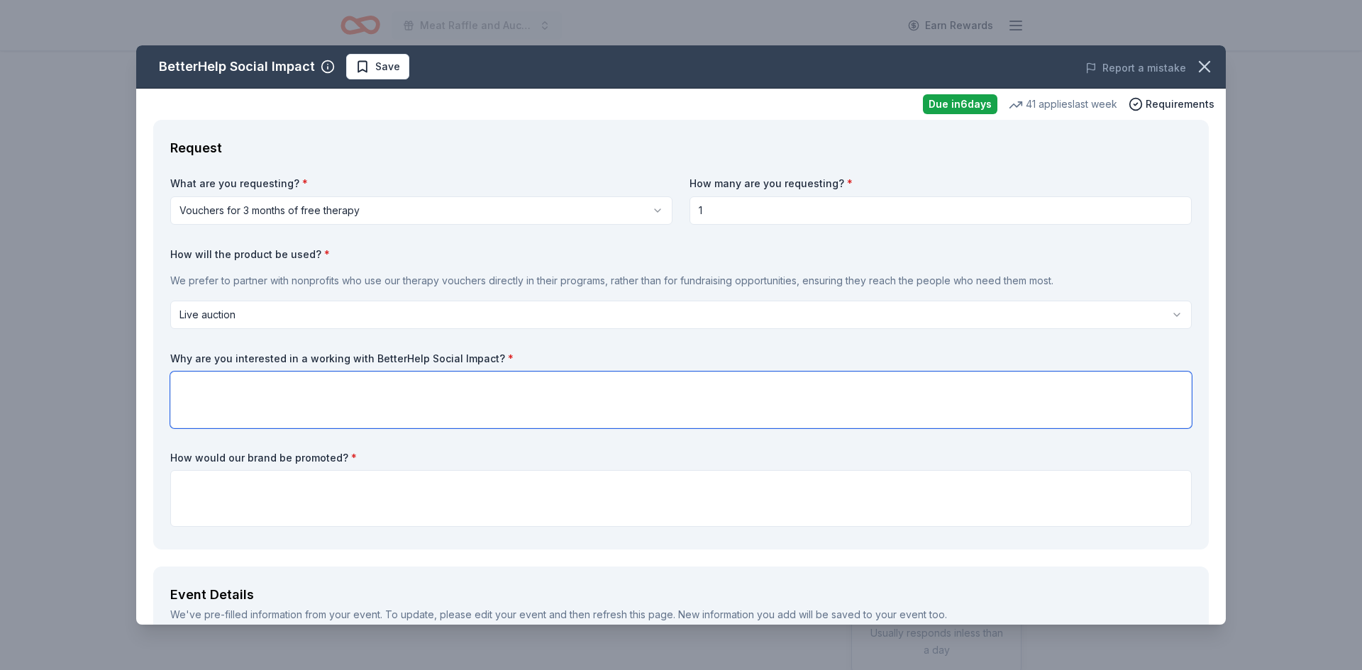
click at [256, 389] on textarea at bounding box center [681, 400] width 1022 height 57
click at [1199, 65] on icon "button" at bounding box center [1205, 67] width 20 height 20
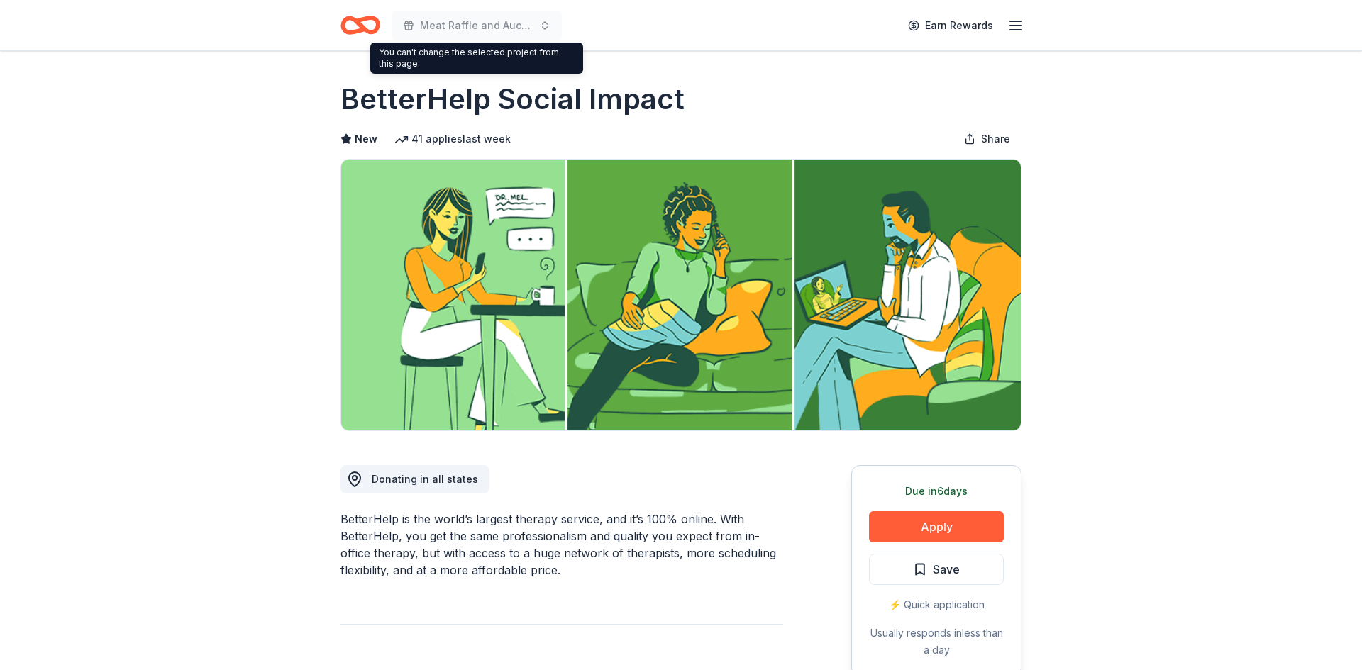
click at [366, 26] on icon "Home" at bounding box center [361, 25] width 40 height 33
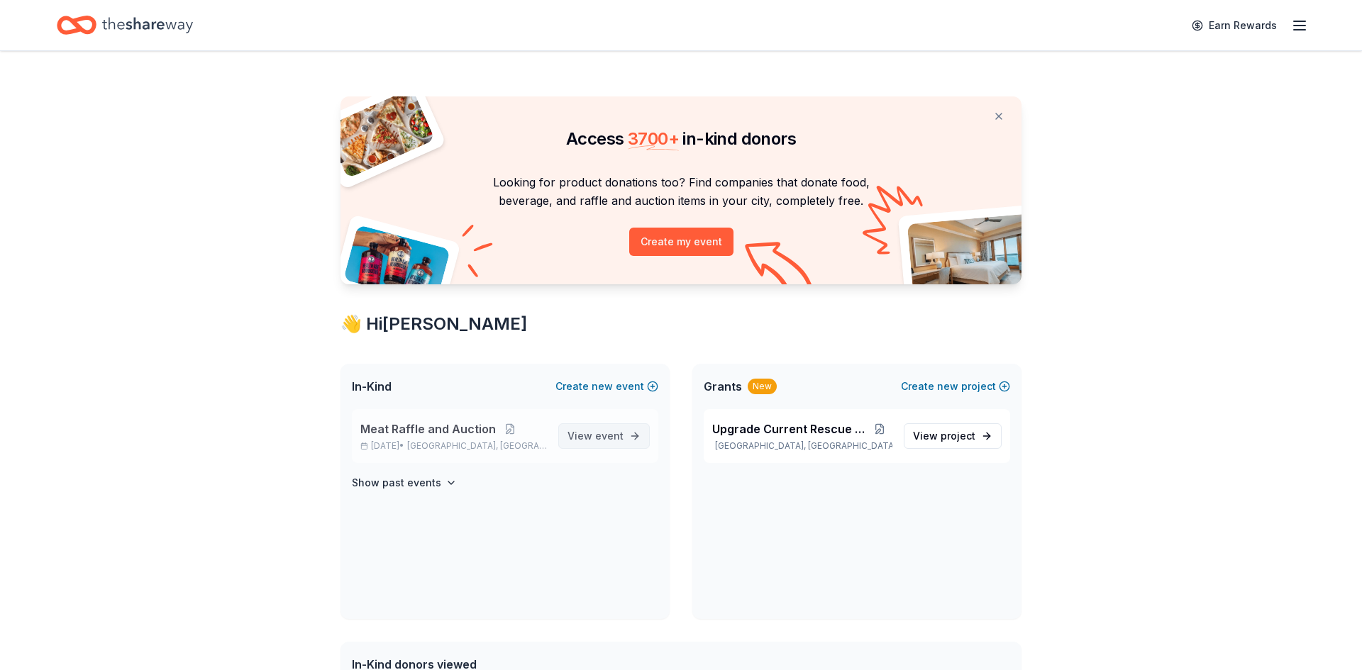
click at [589, 429] on span "View event" at bounding box center [596, 436] width 56 height 17
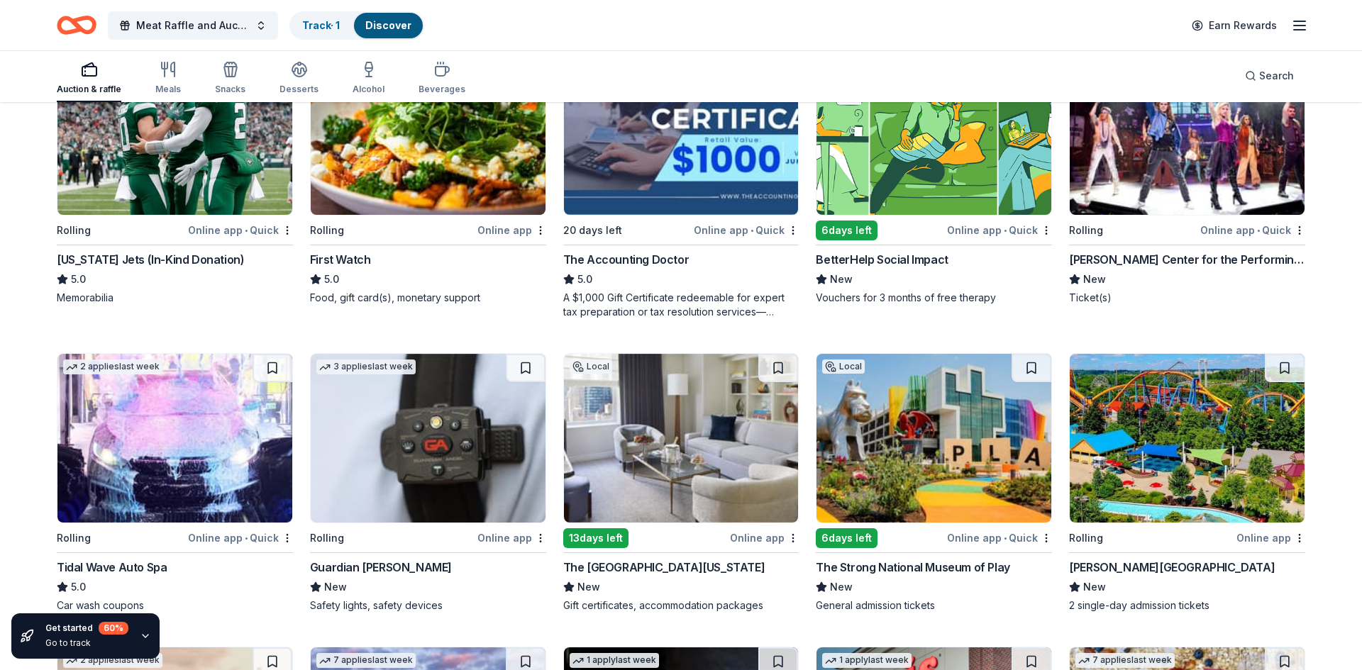
scroll to position [214, 0]
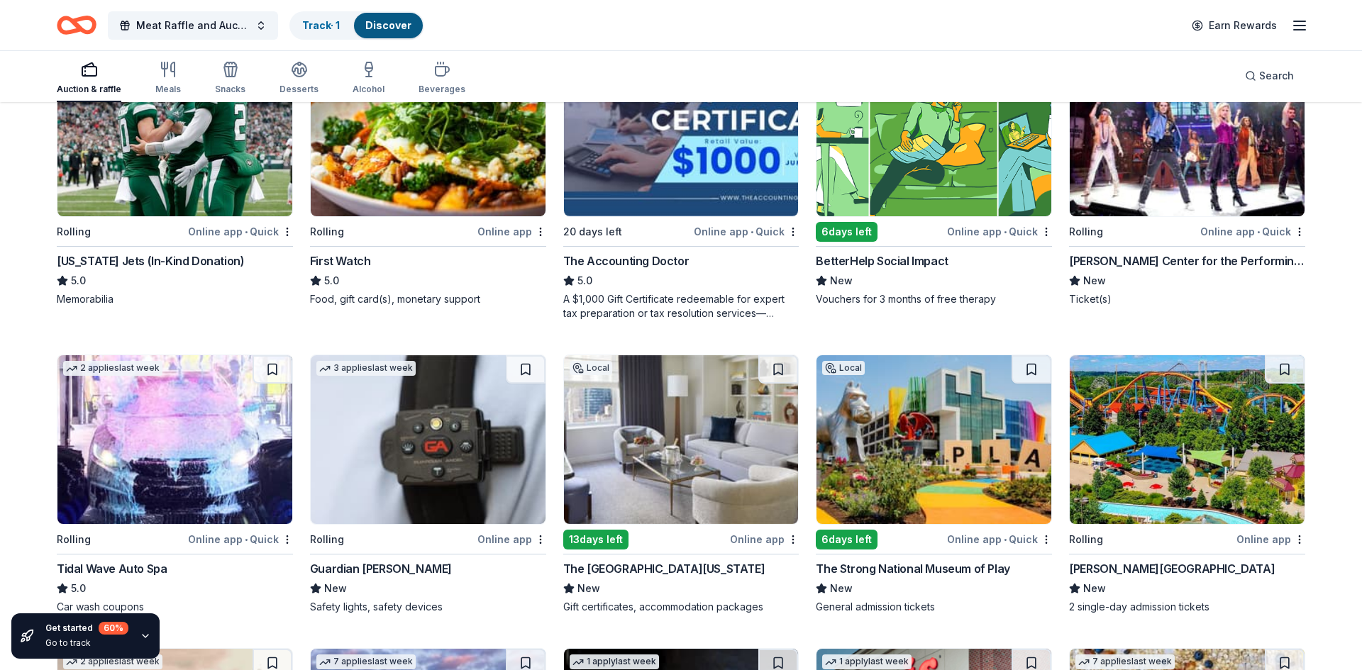
click at [184, 190] on img at bounding box center [174, 132] width 235 height 169
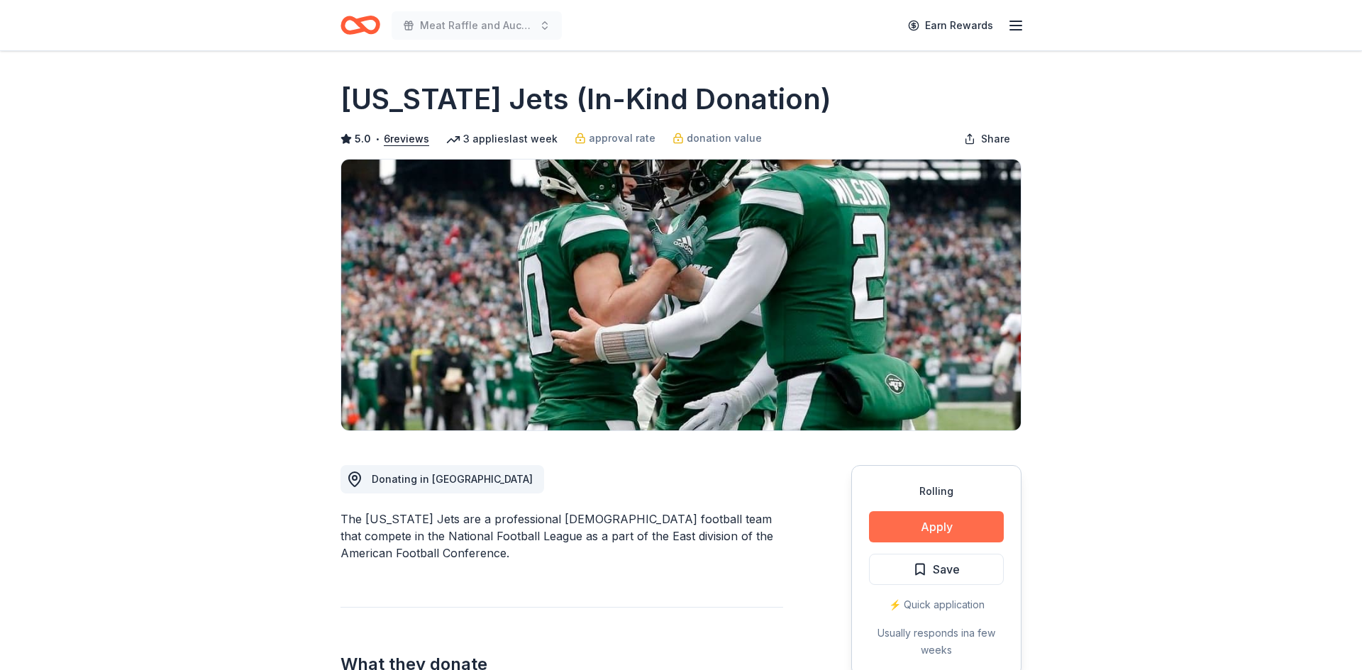
click at [936, 524] on button "Apply" at bounding box center [936, 527] width 135 height 31
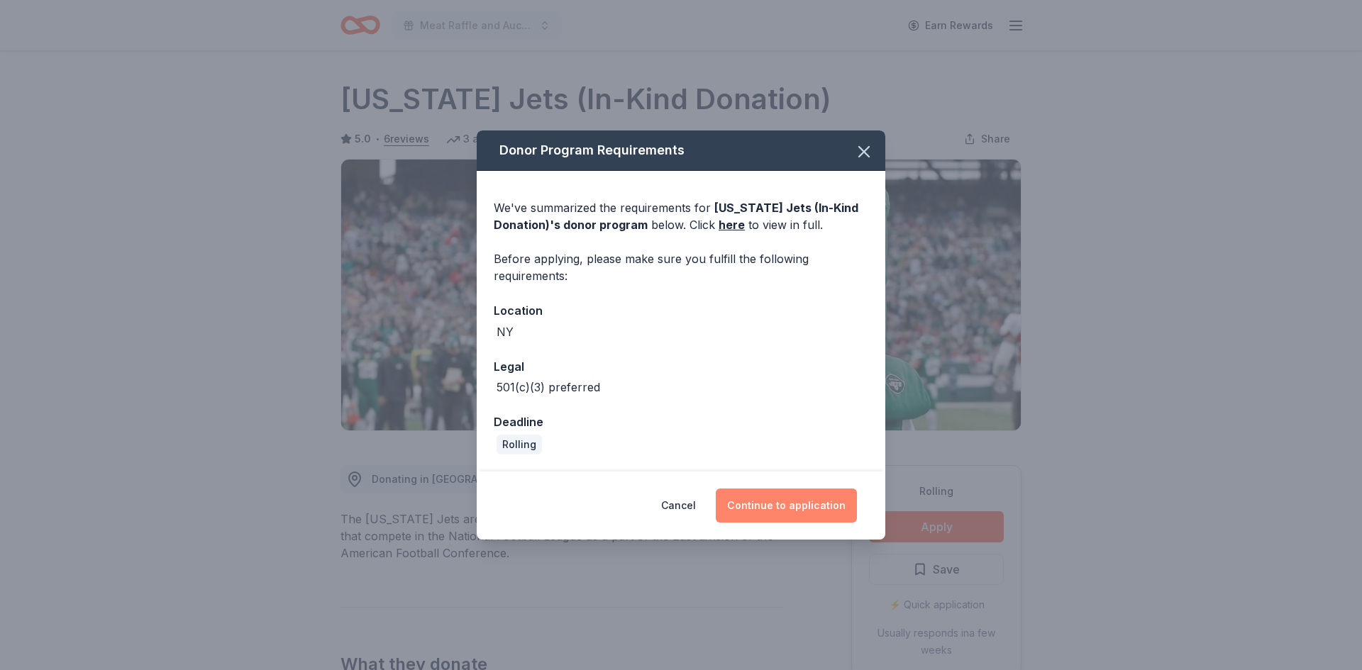
click at [759, 519] on button "Continue to application" at bounding box center [786, 506] width 141 height 34
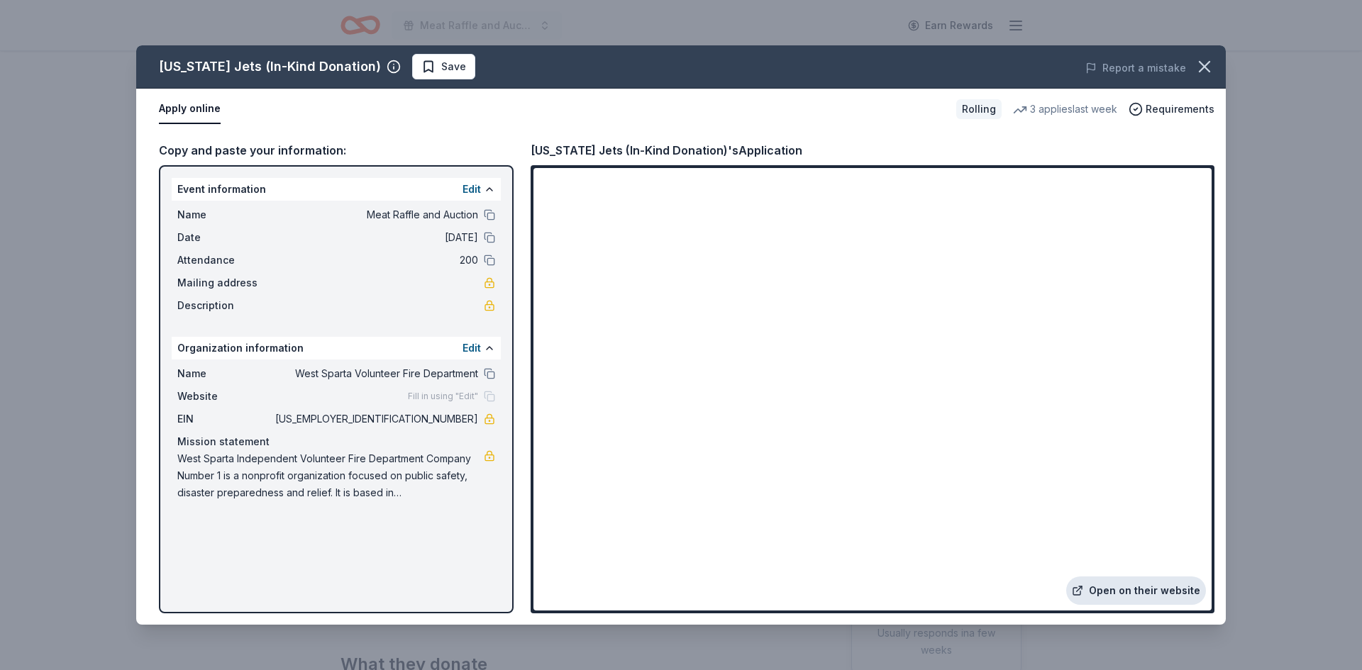
click at [1145, 592] on link "Open on their website" at bounding box center [1136, 591] width 140 height 28
